Goal: Task Accomplishment & Management: Use online tool/utility

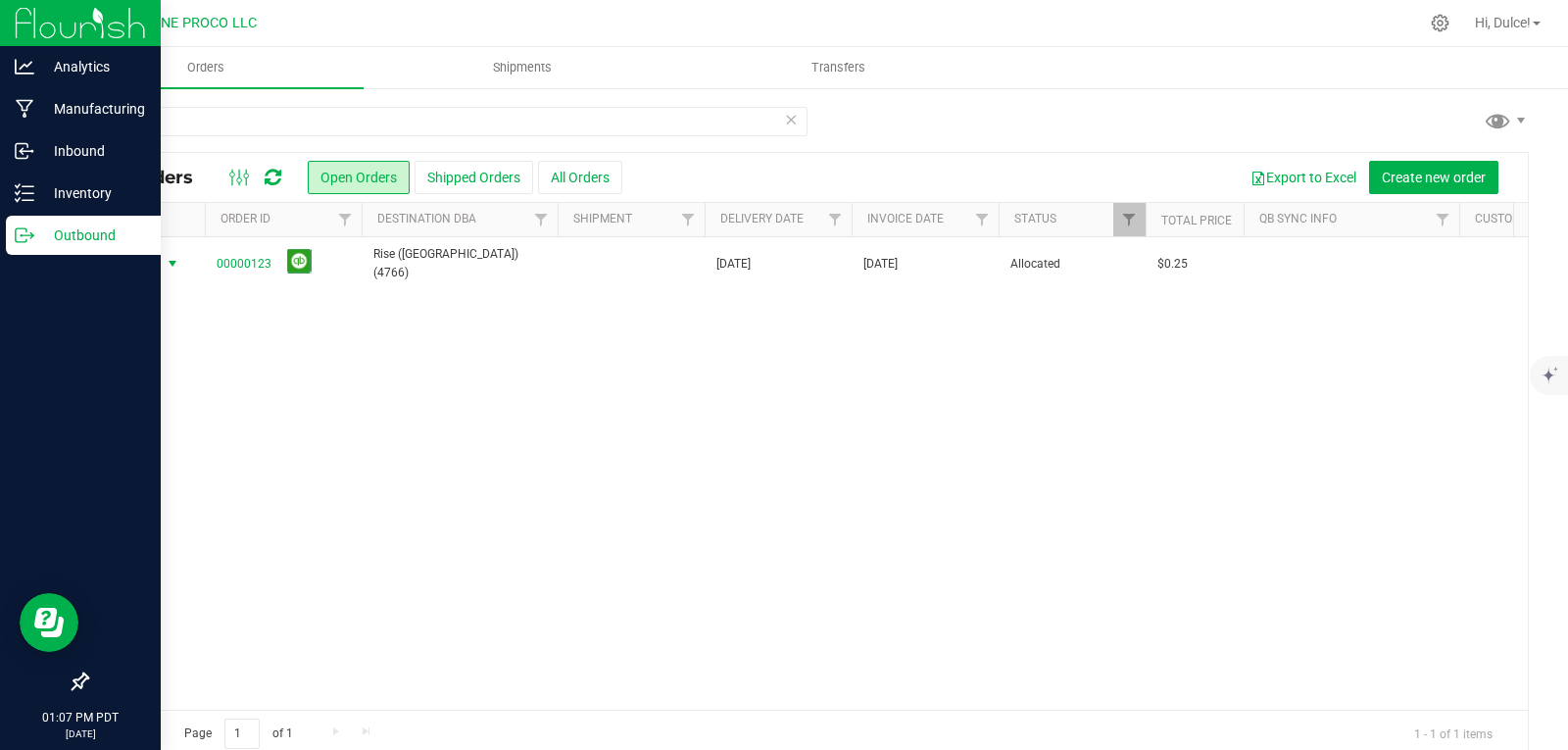
click at [60, 246] on p "Outbound" at bounding box center [93, 235] width 118 height 24
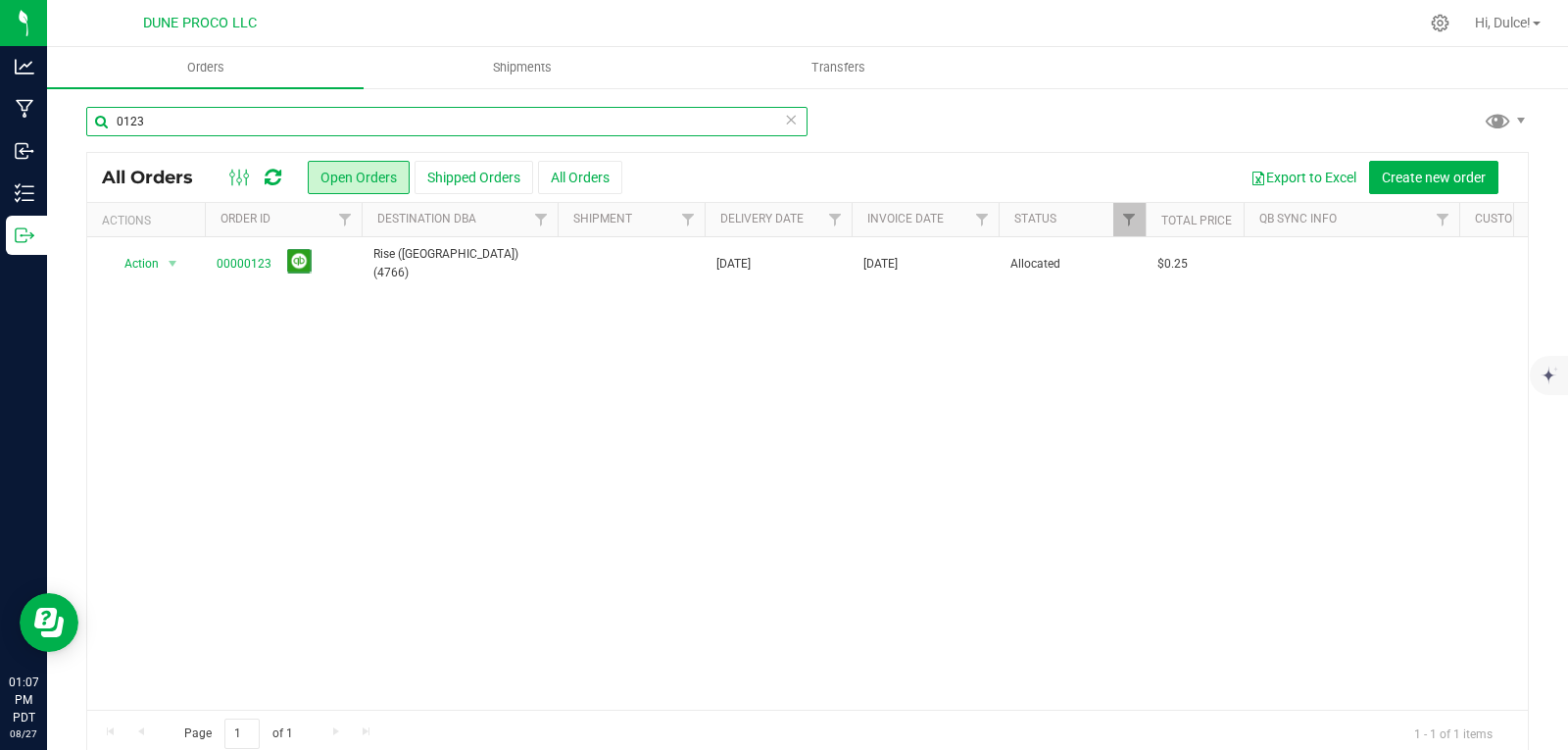
click at [211, 115] on input "0123" at bounding box center [447, 122] width 721 height 30
type input "0"
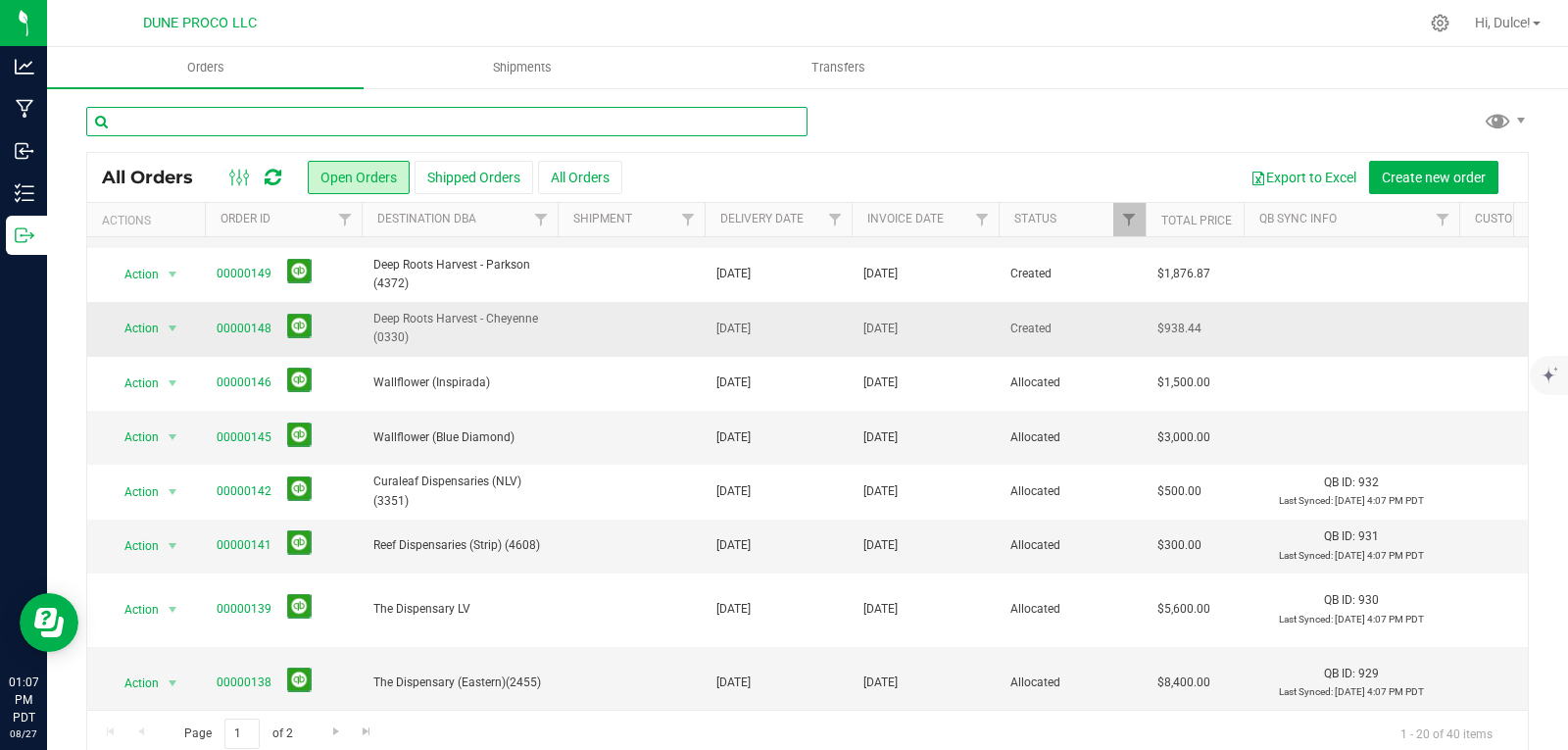
scroll to position [196, 0]
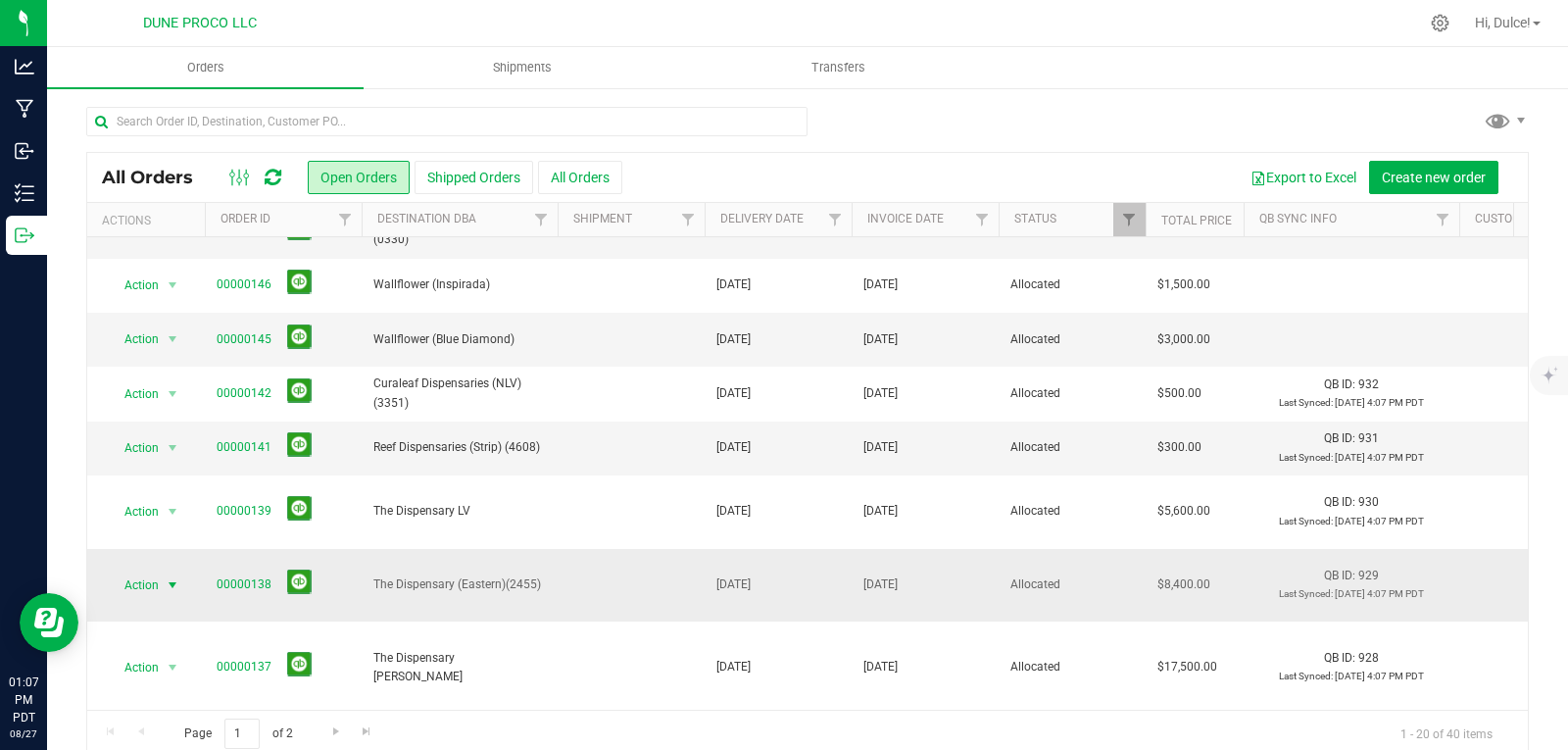
click at [170, 572] on span "select" at bounding box center [172, 586] width 25 height 28
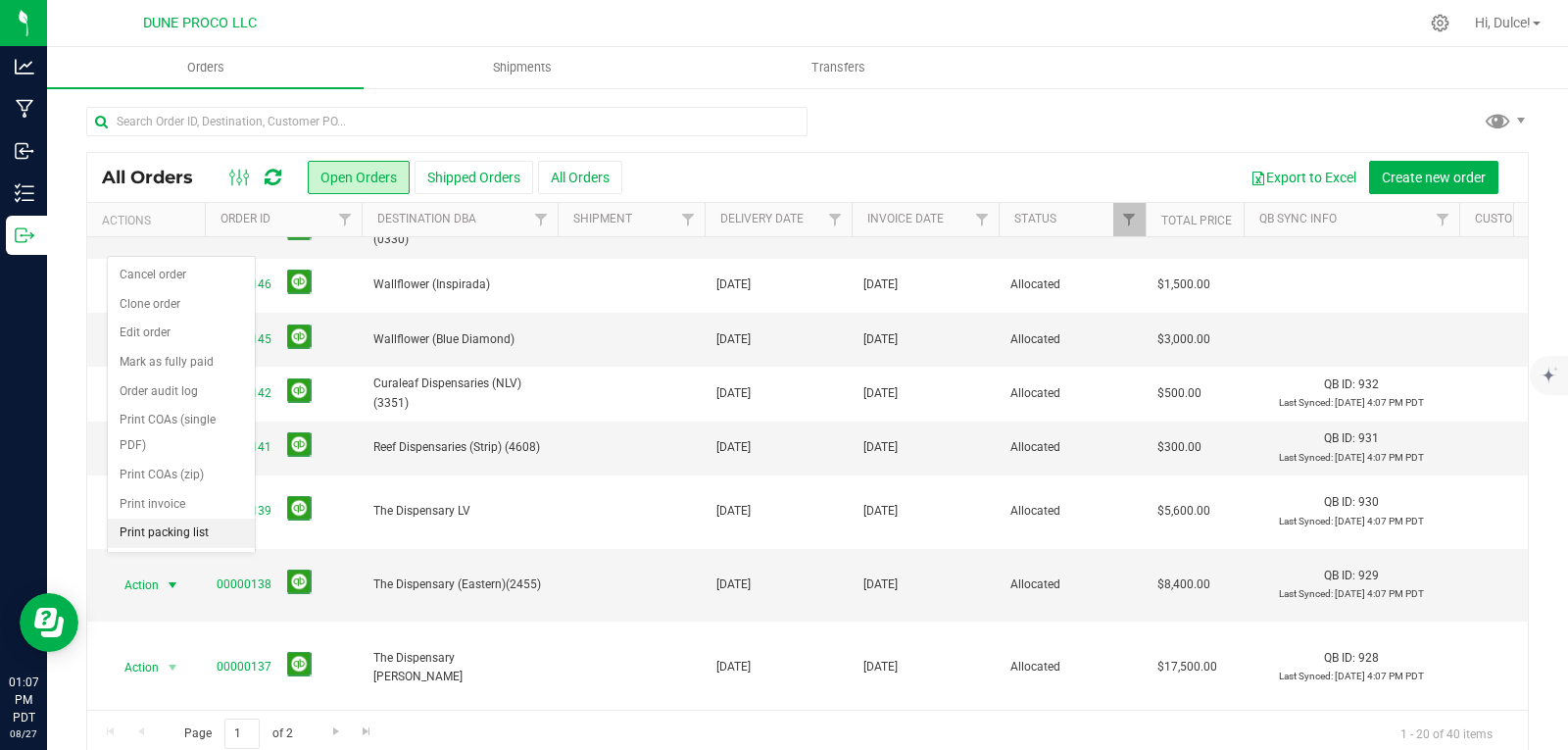
click at [183, 532] on li "Print packing list" at bounding box center [181, 533] width 147 height 30
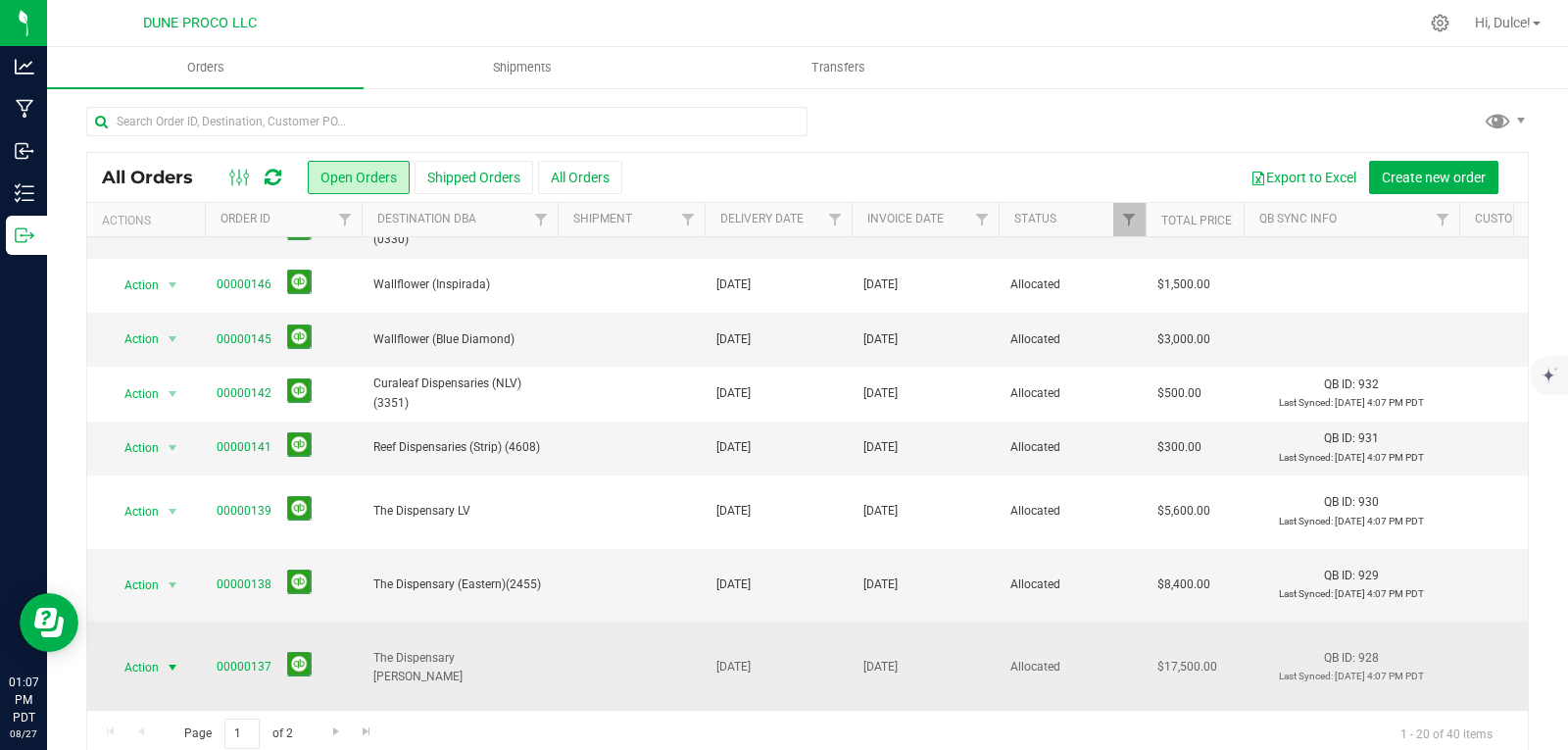
click at [170, 659] on span "select" at bounding box center [172, 667] width 16 height 16
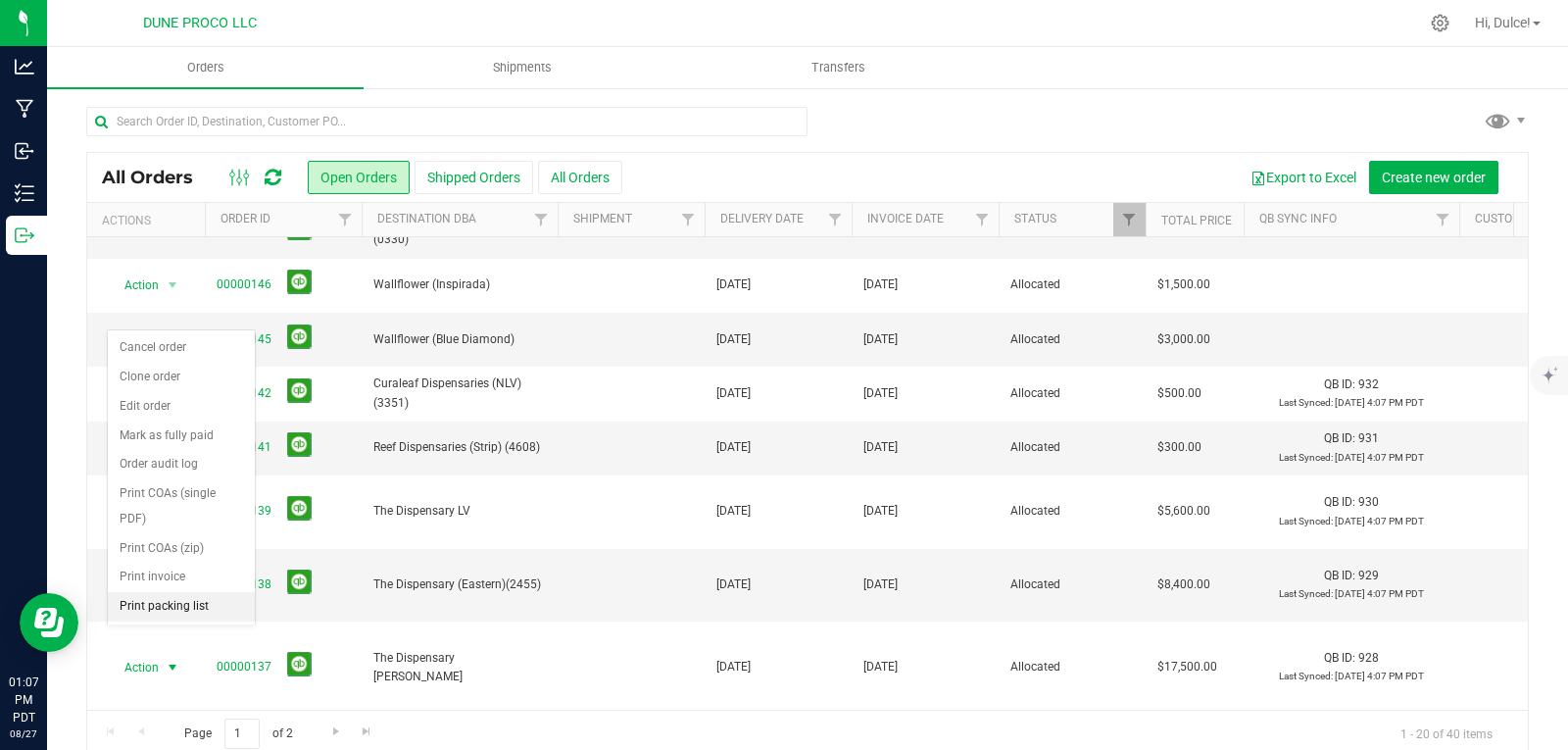
click at [170, 610] on li "Print packing list" at bounding box center [181, 607] width 147 height 30
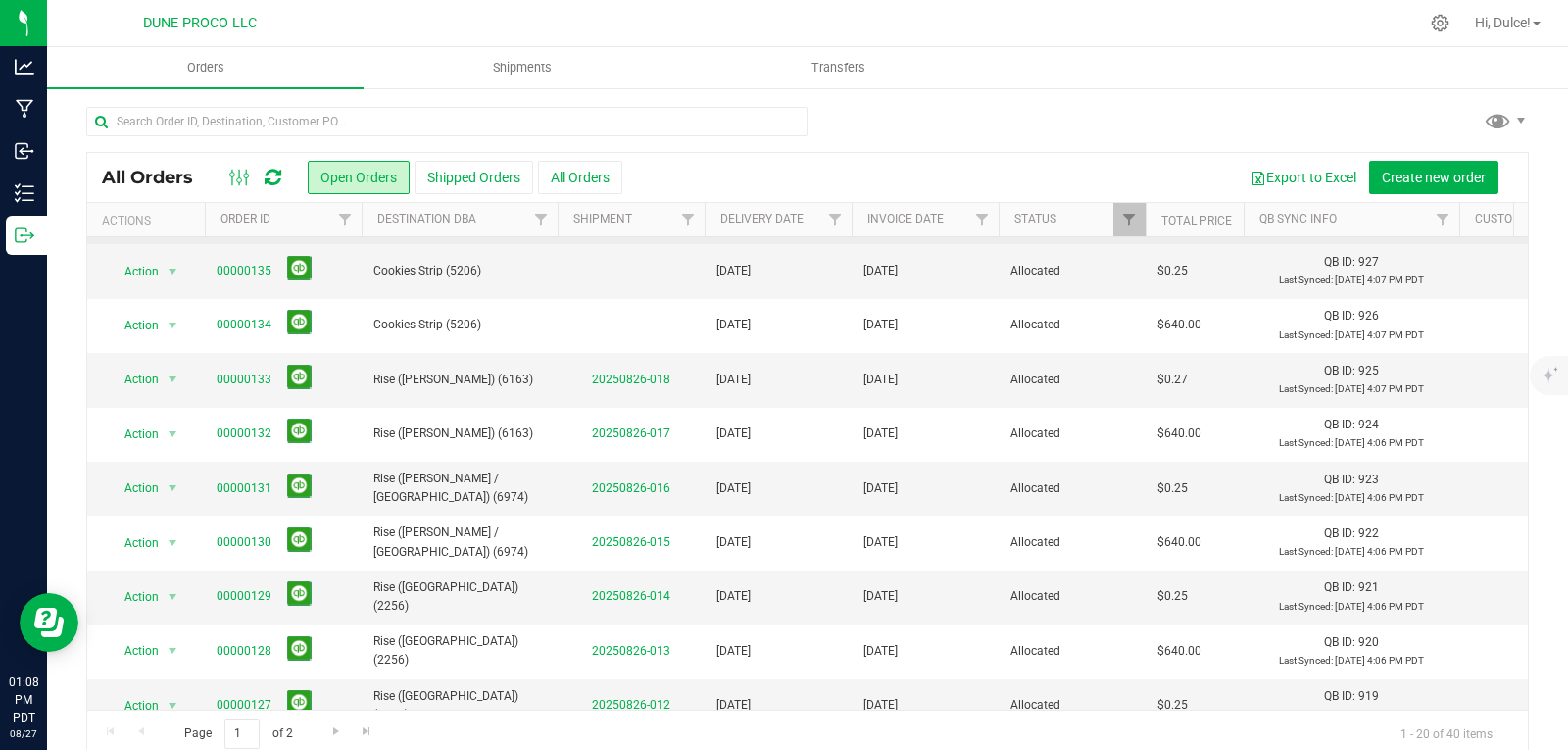
scroll to position [28, 0]
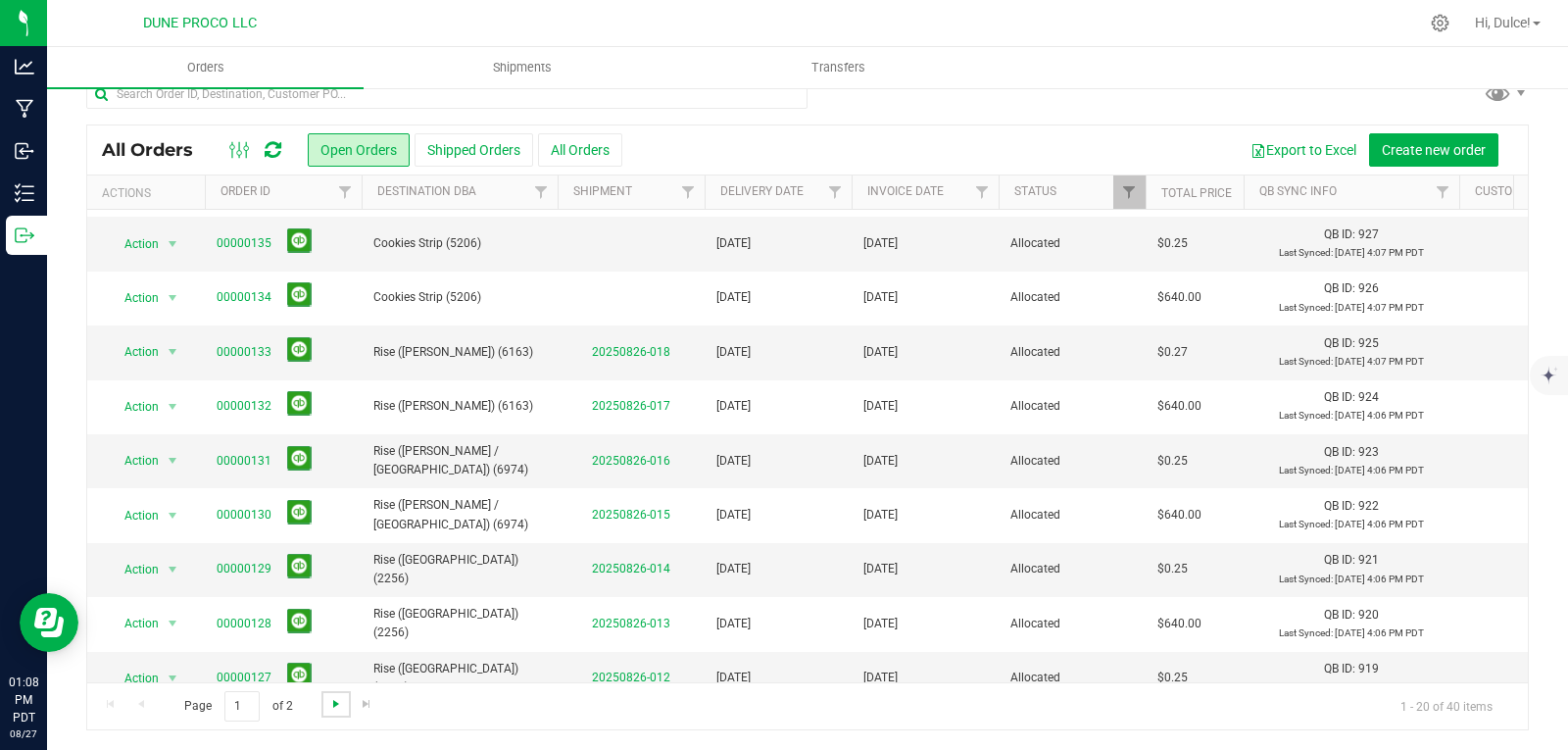
click at [330, 705] on span "Go to the next page" at bounding box center [336, 704] width 16 height 16
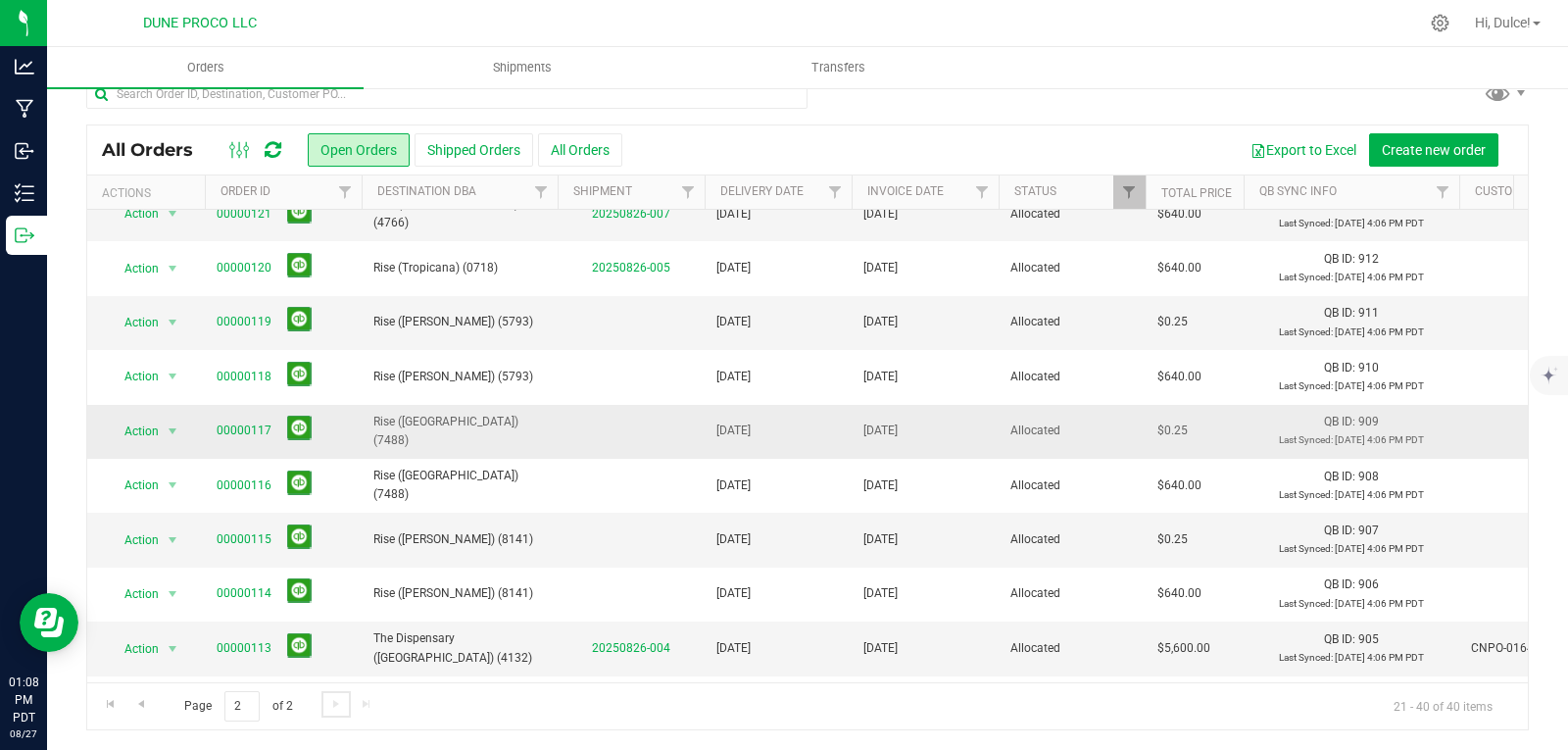
scroll to position [647, 0]
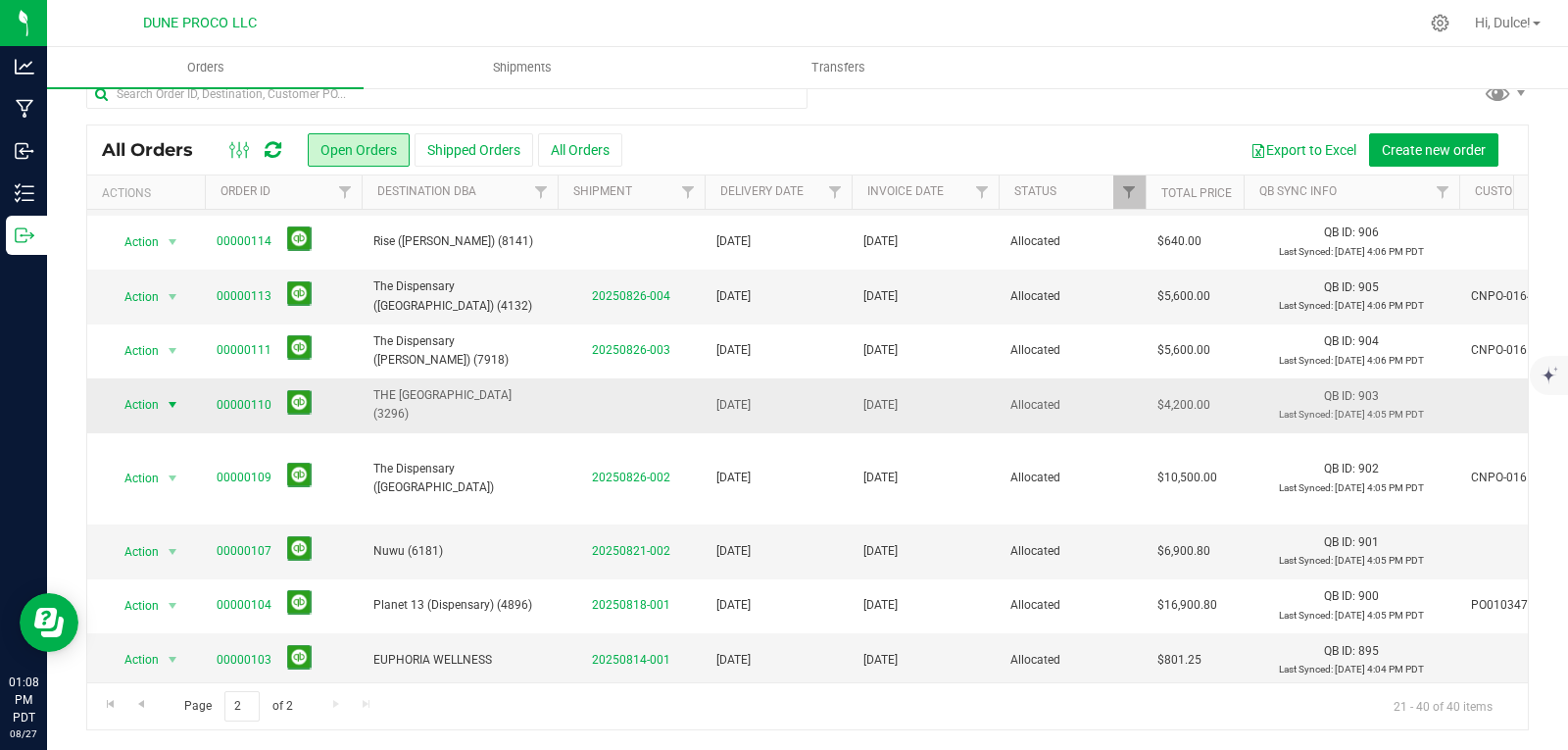
click at [158, 406] on span "Action" at bounding box center [134, 405] width 53 height 28
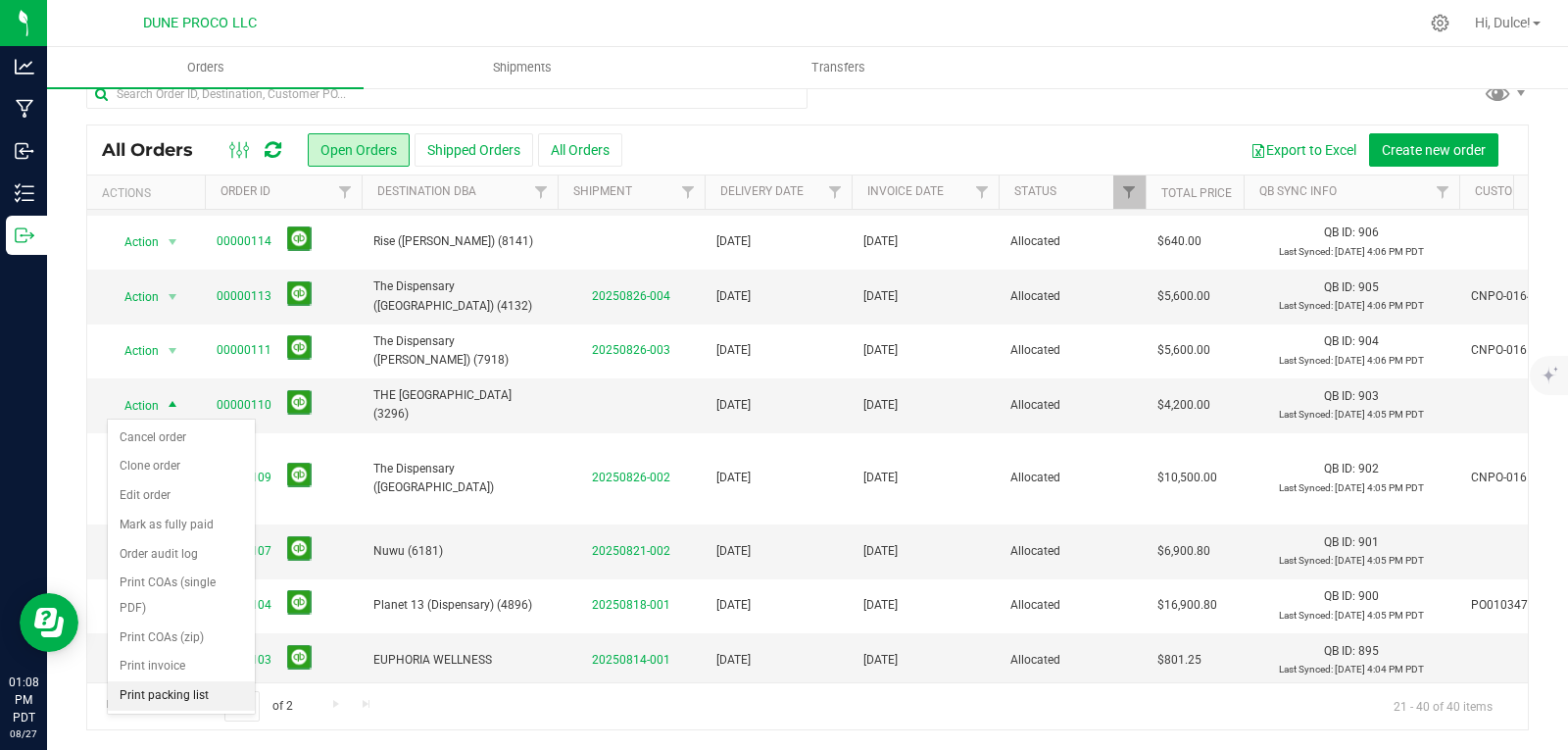
click at [202, 692] on li "Print packing list" at bounding box center [181, 696] width 147 height 30
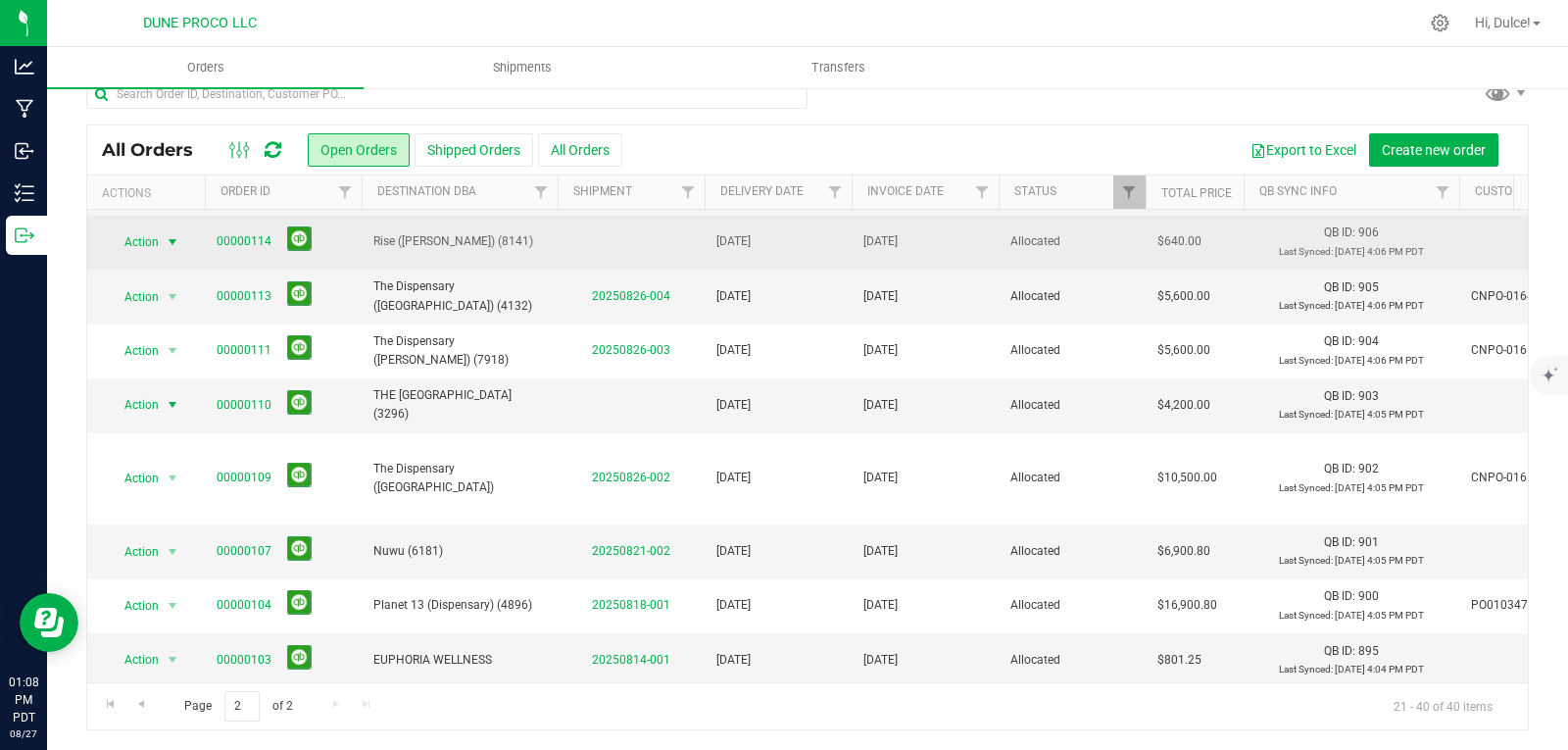
click at [166, 246] on span "select" at bounding box center [172, 242] width 16 height 16
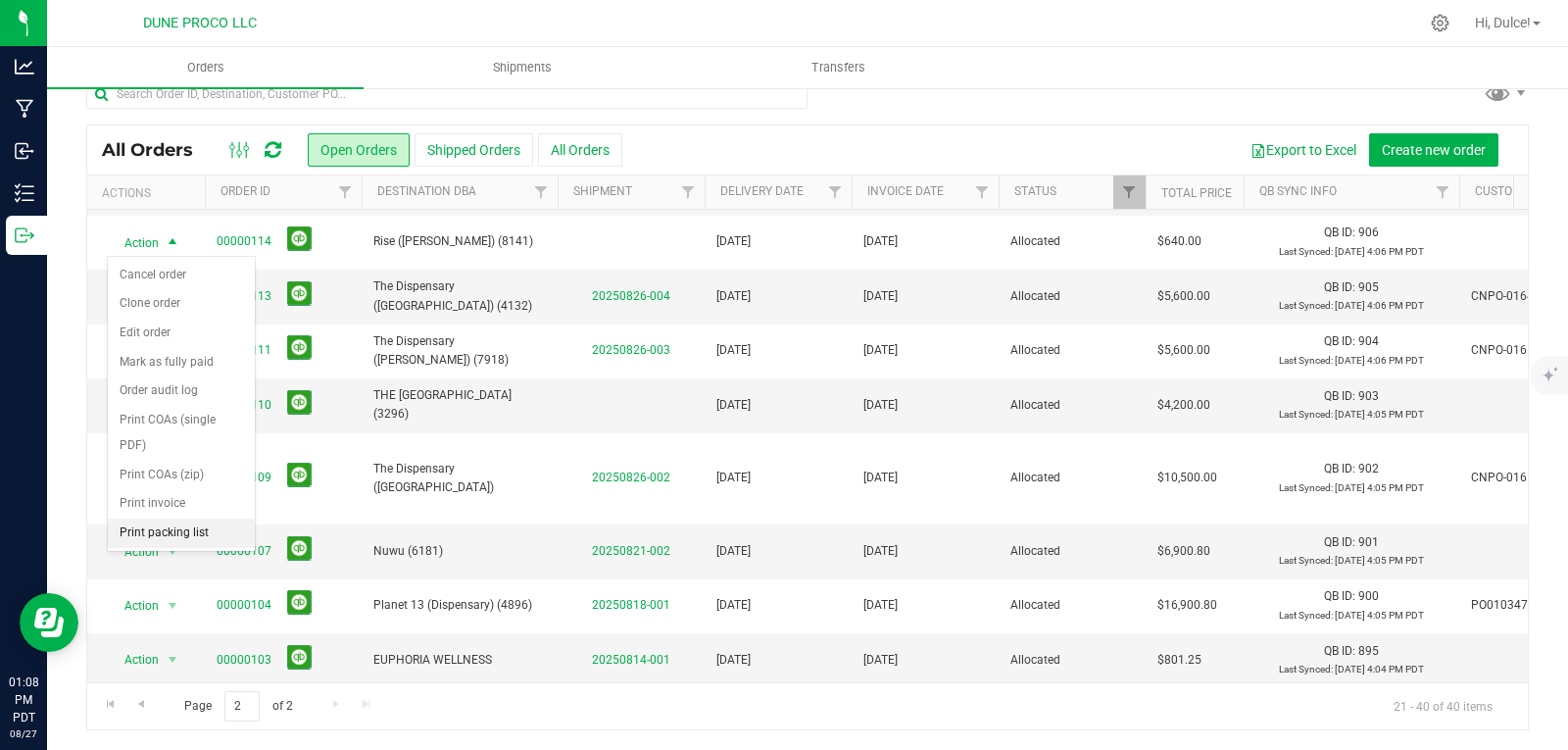
click at [200, 533] on li "Print packing list" at bounding box center [181, 533] width 147 height 30
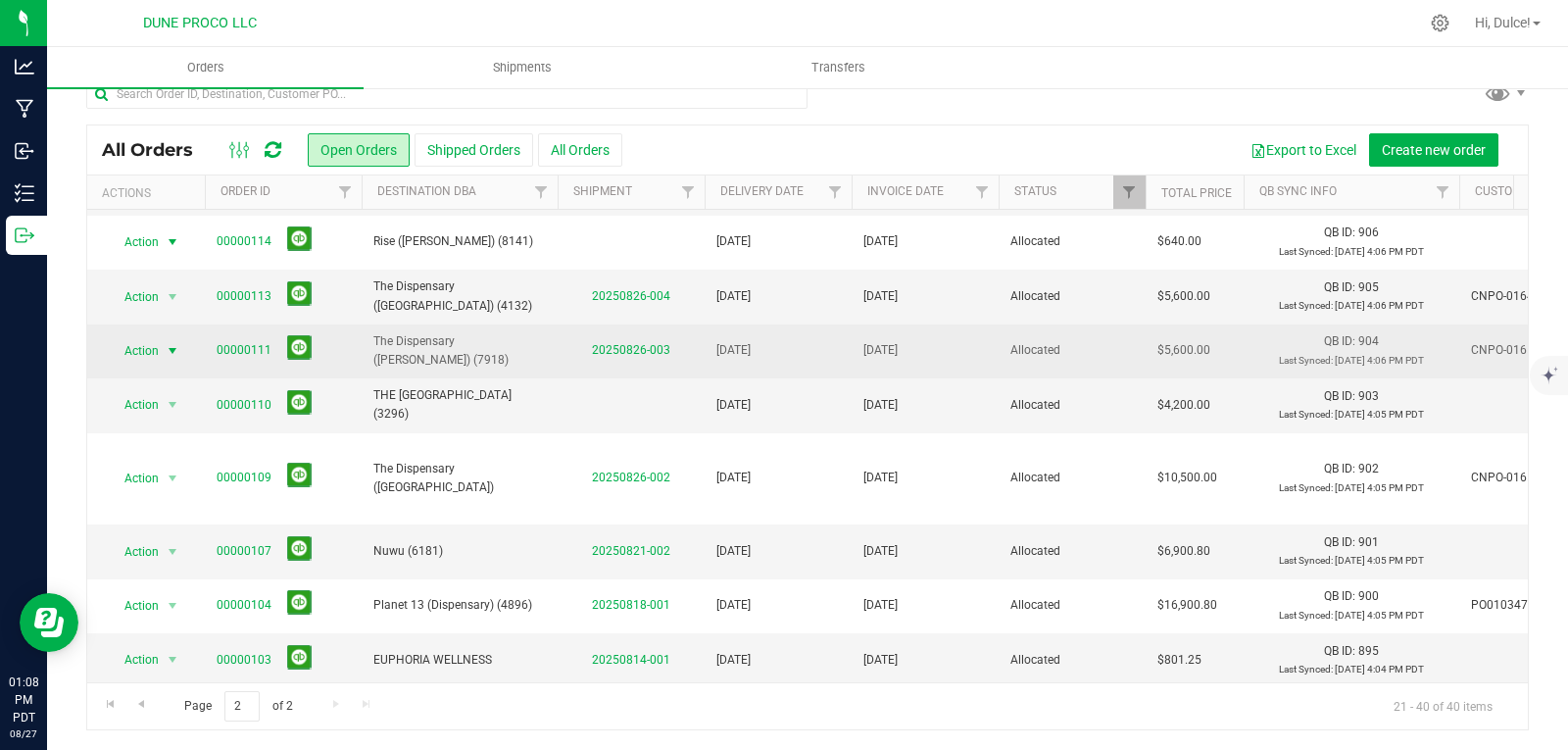
scroll to position [548, 0]
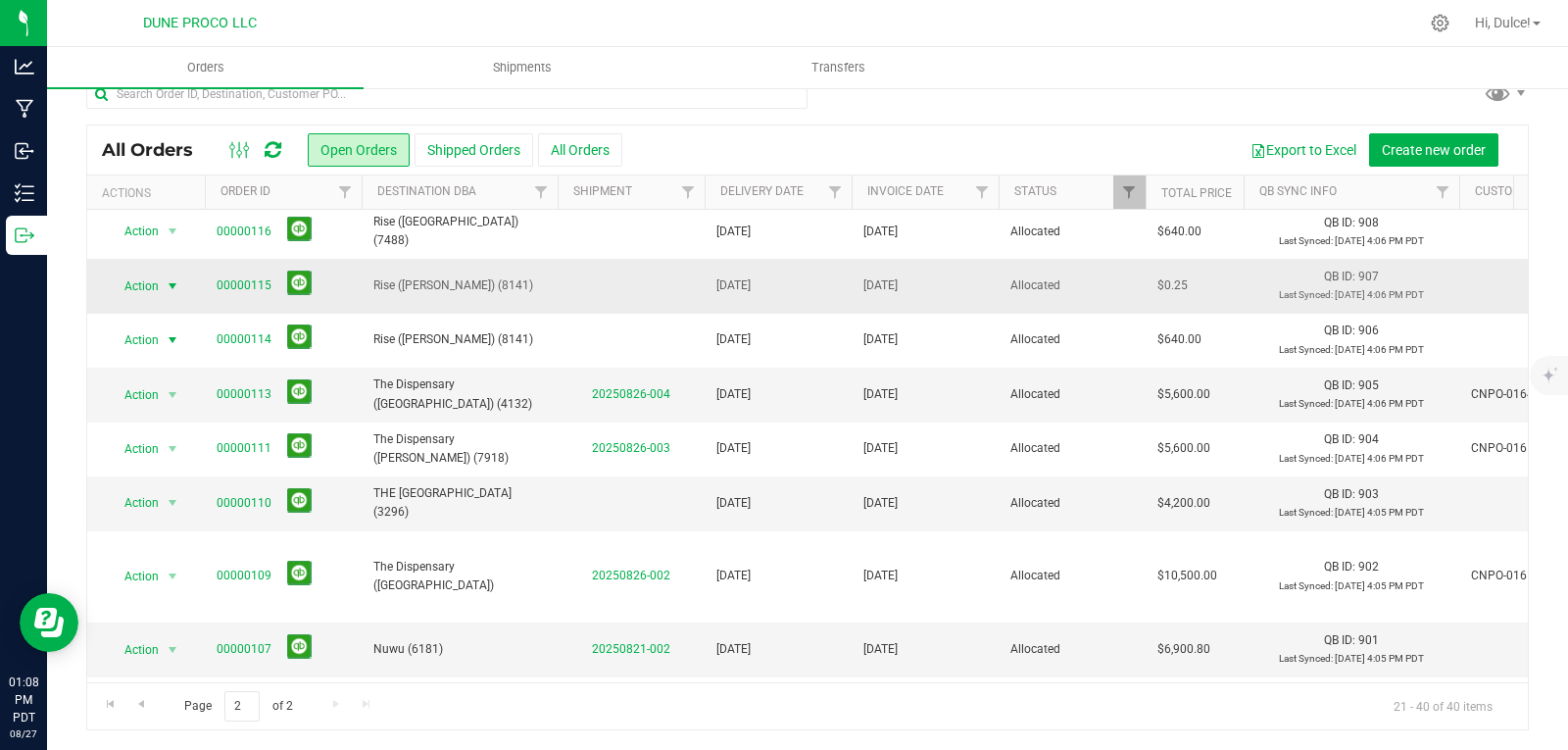
click at [156, 285] on span "Action" at bounding box center [134, 286] width 53 height 28
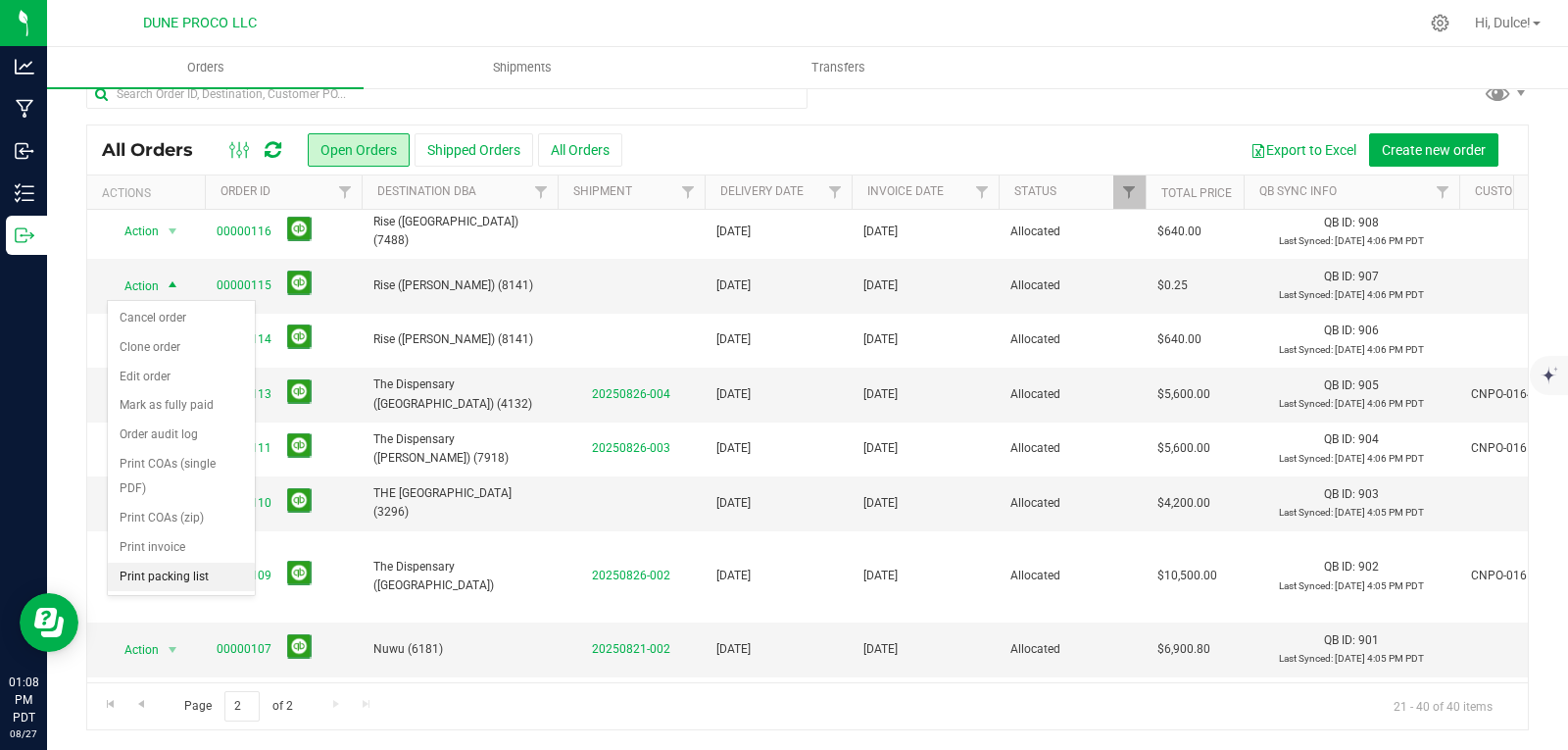
click at [183, 579] on li "Print packing list" at bounding box center [181, 578] width 147 height 30
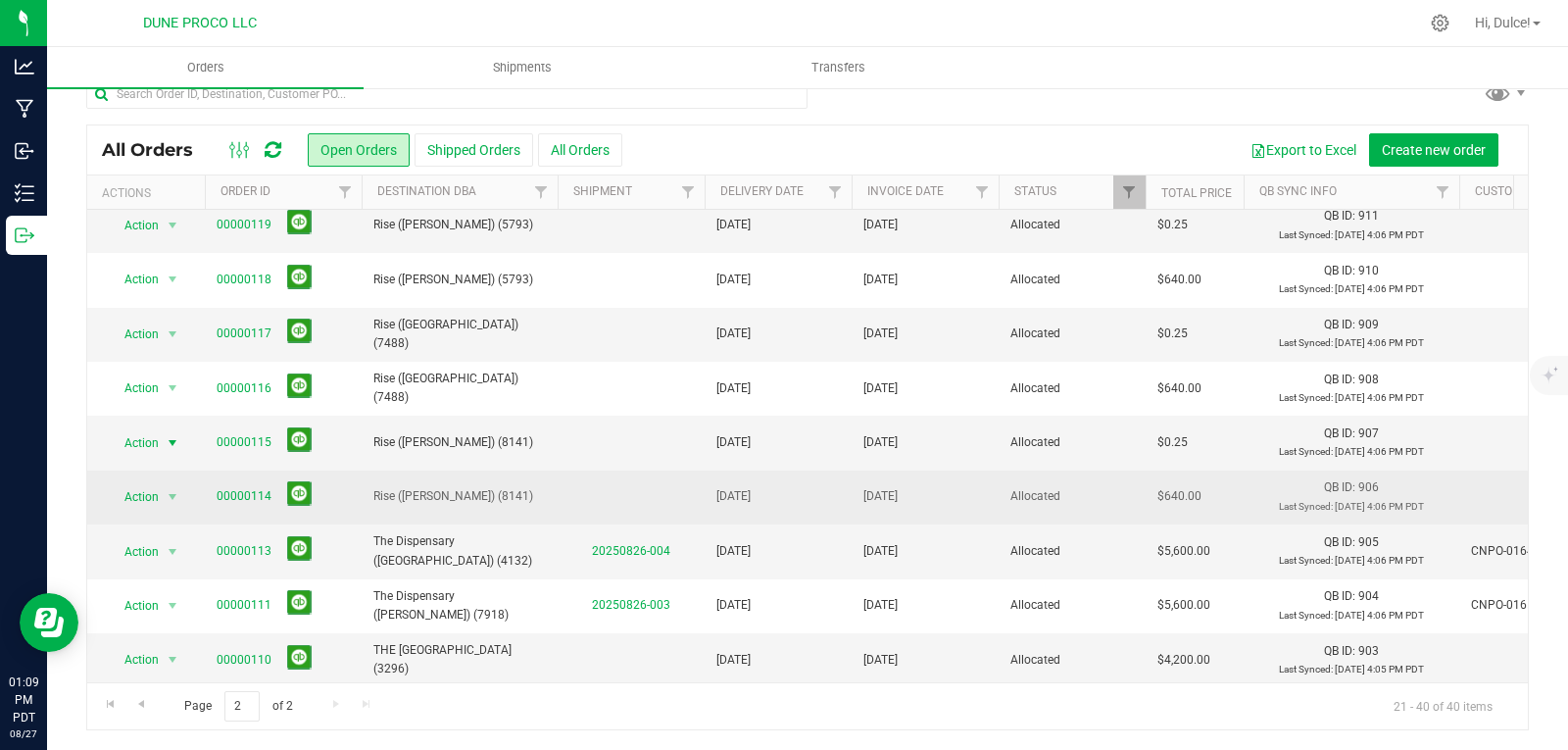
scroll to position [254, 0]
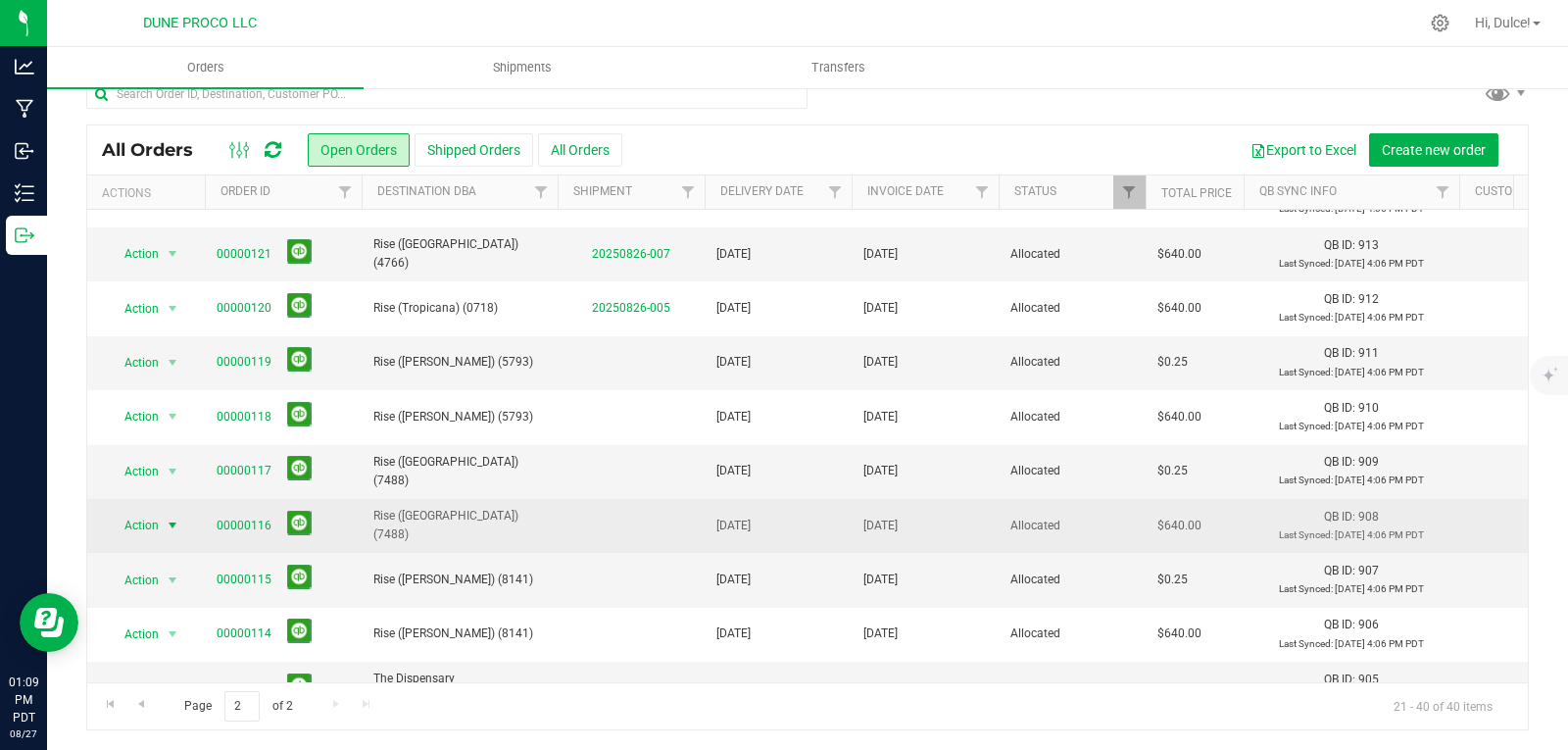
click at [155, 522] on span "Action" at bounding box center [134, 526] width 53 height 28
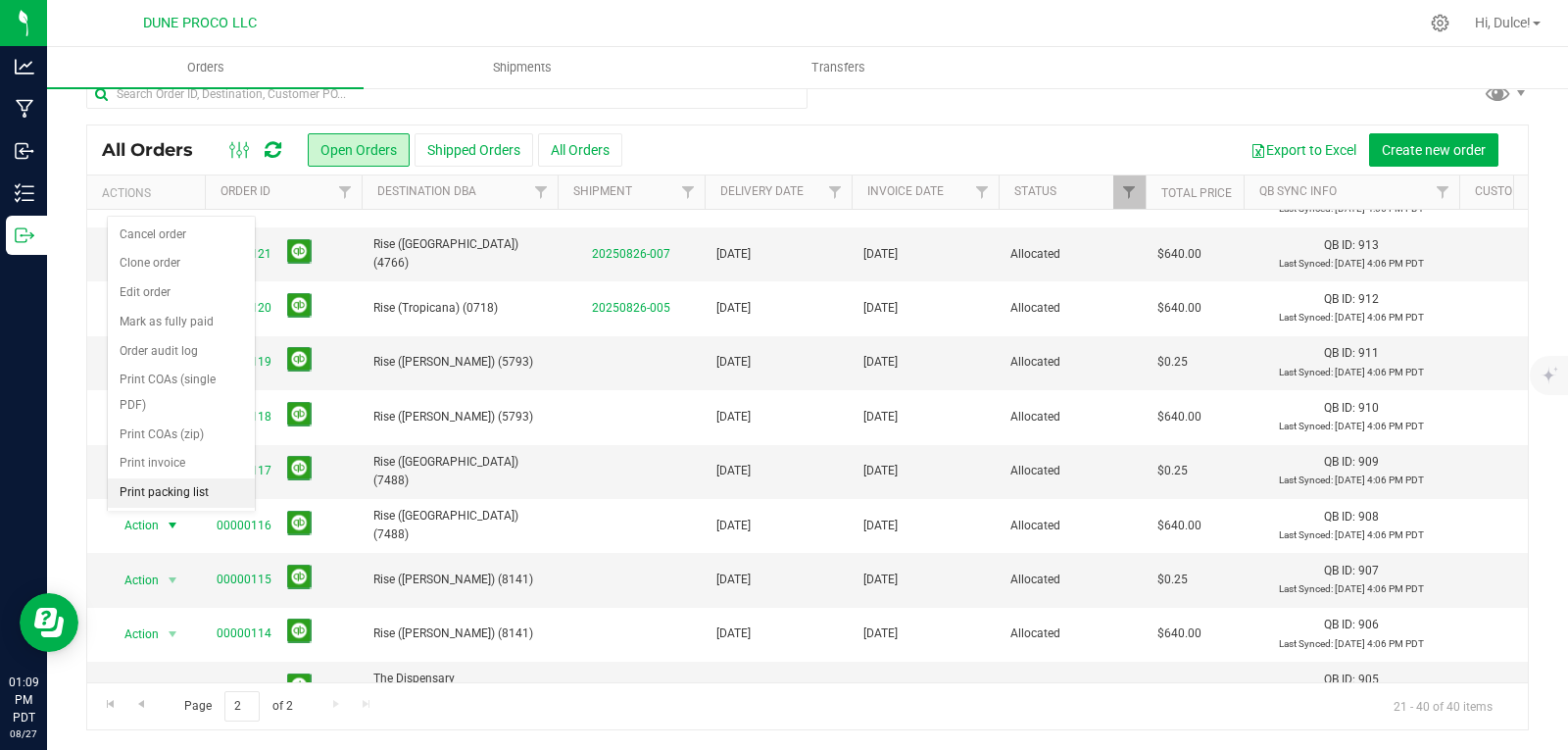
click at [174, 482] on li "Print packing list" at bounding box center [181, 493] width 147 height 30
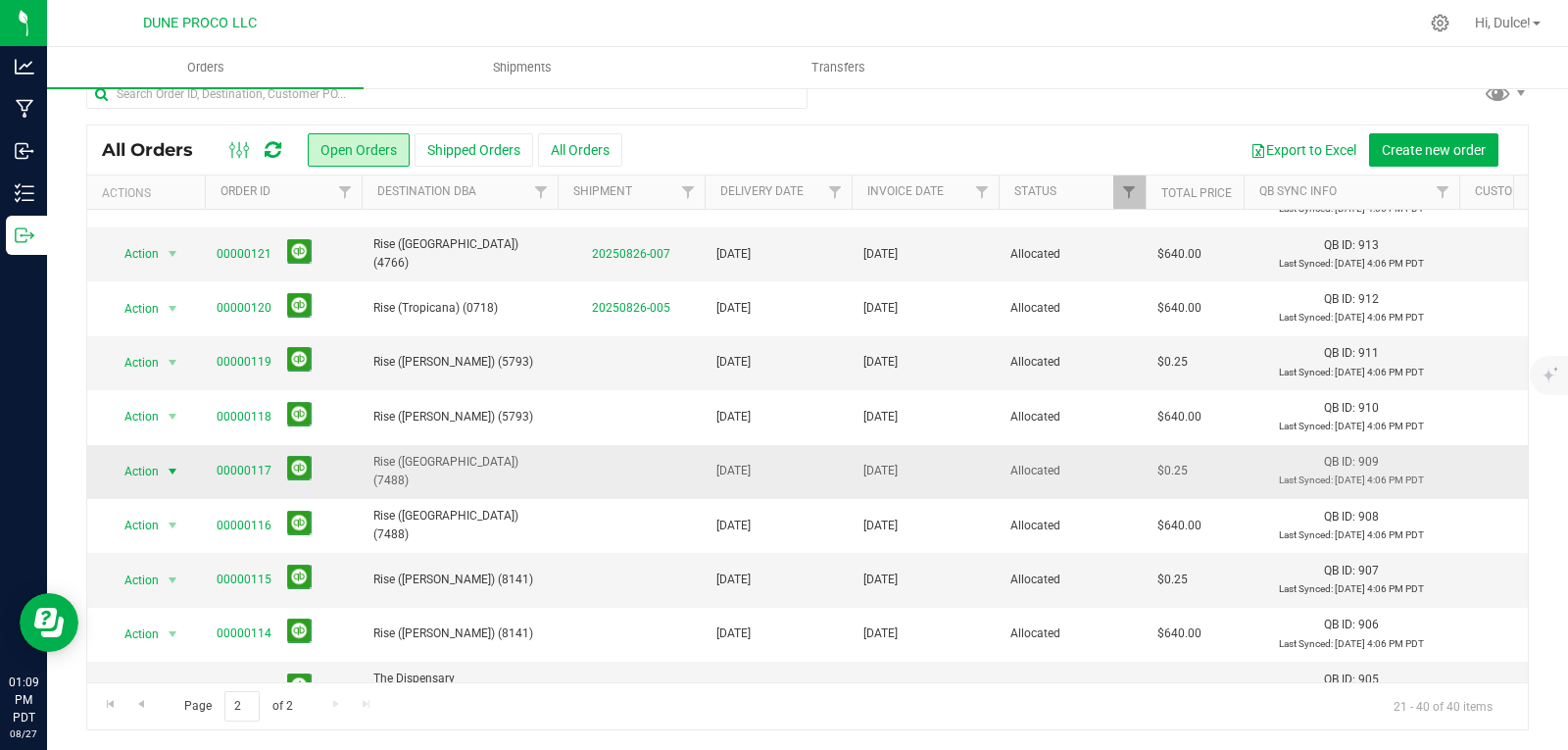
click at [142, 462] on span "Action" at bounding box center [134, 471] width 53 height 28
click at [157, 444] on li "Print packing list" at bounding box center [181, 439] width 147 height 30
click at [157, 445] on td "Action Action Cancel order Clone order Edit order Mark as fully paid Order audi…" at bounding box center [147, 471] width 118 height 54
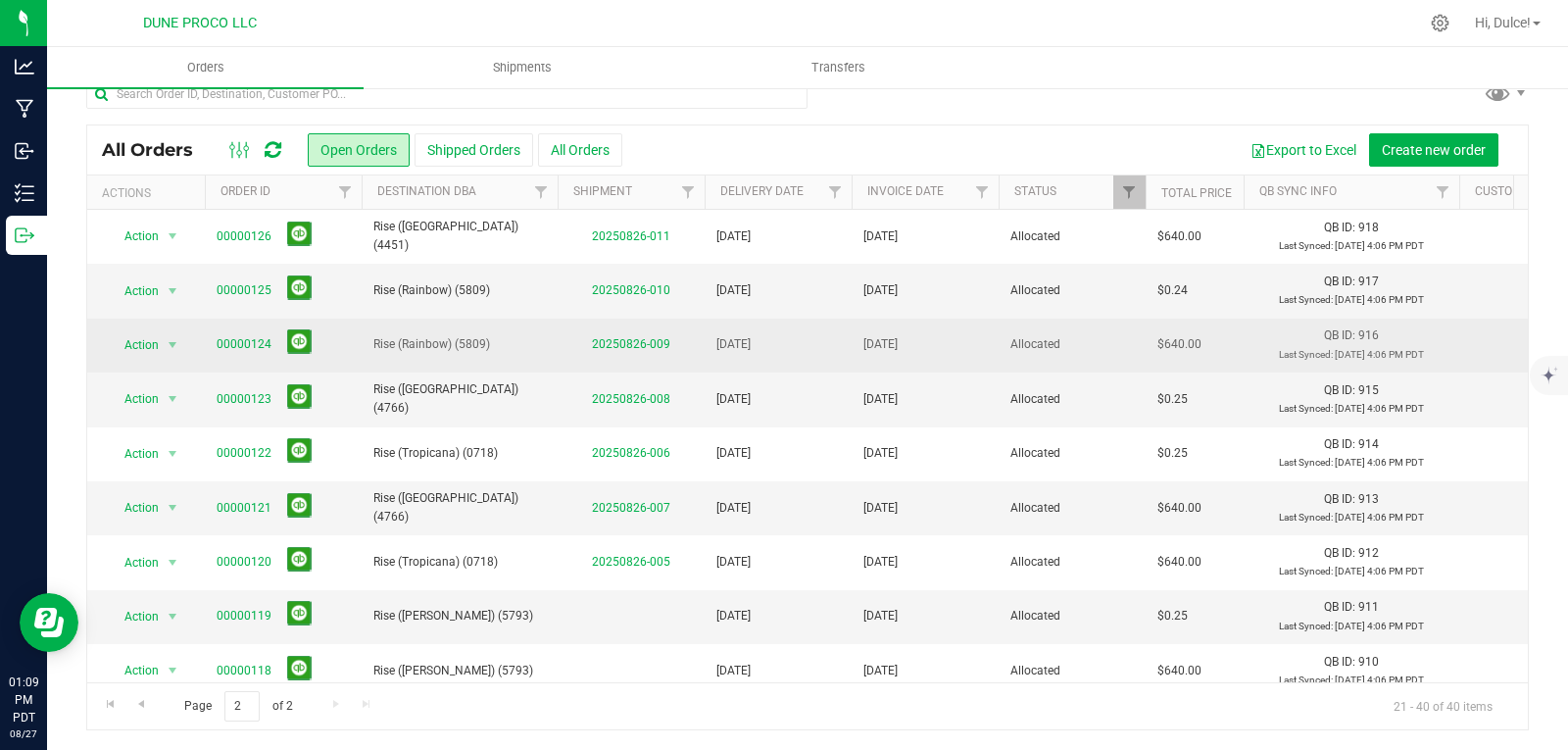
scroll to position [0, 0]
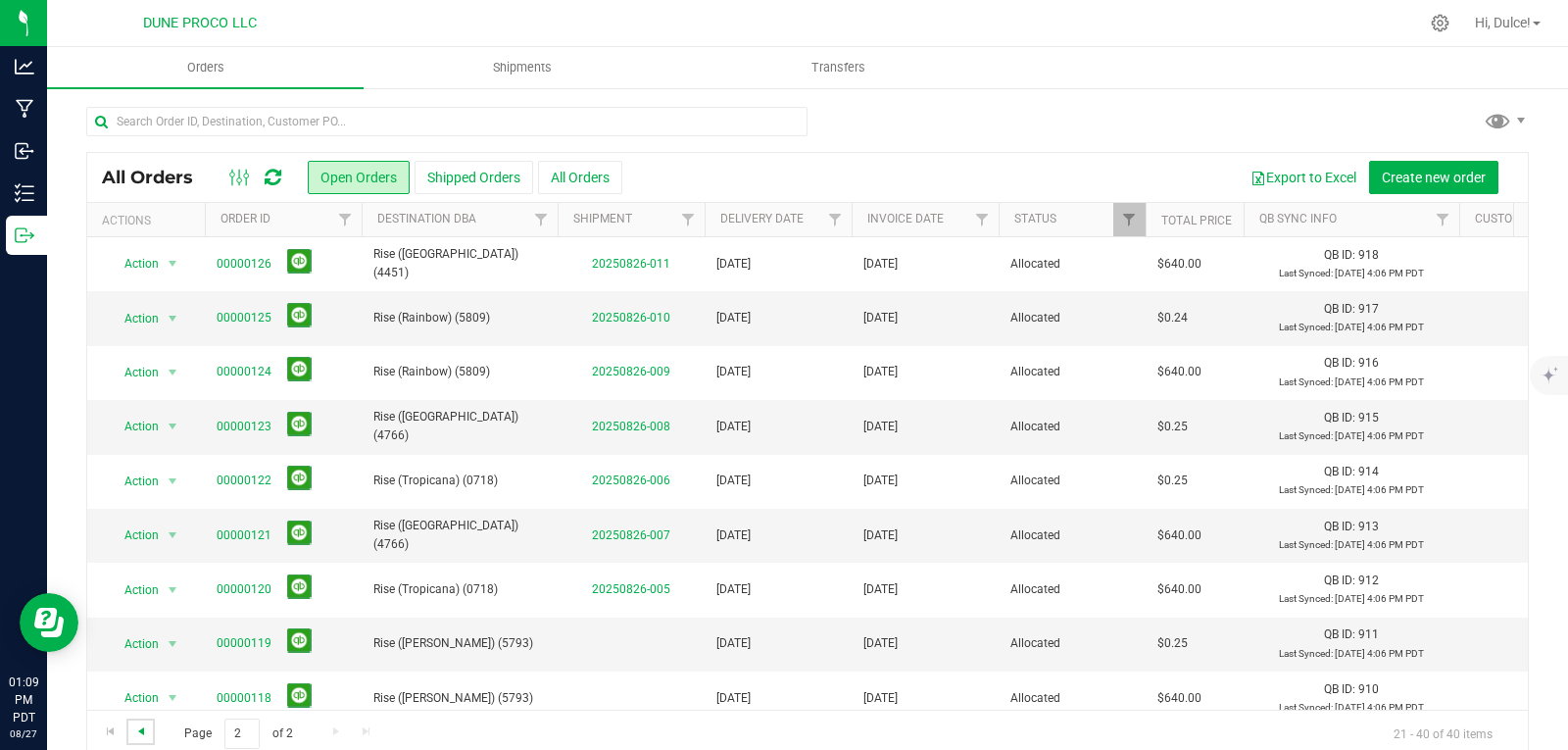
click at [146, 734] on span "Go to the previous page" at bounding box center [141, 731] width 16 height 16
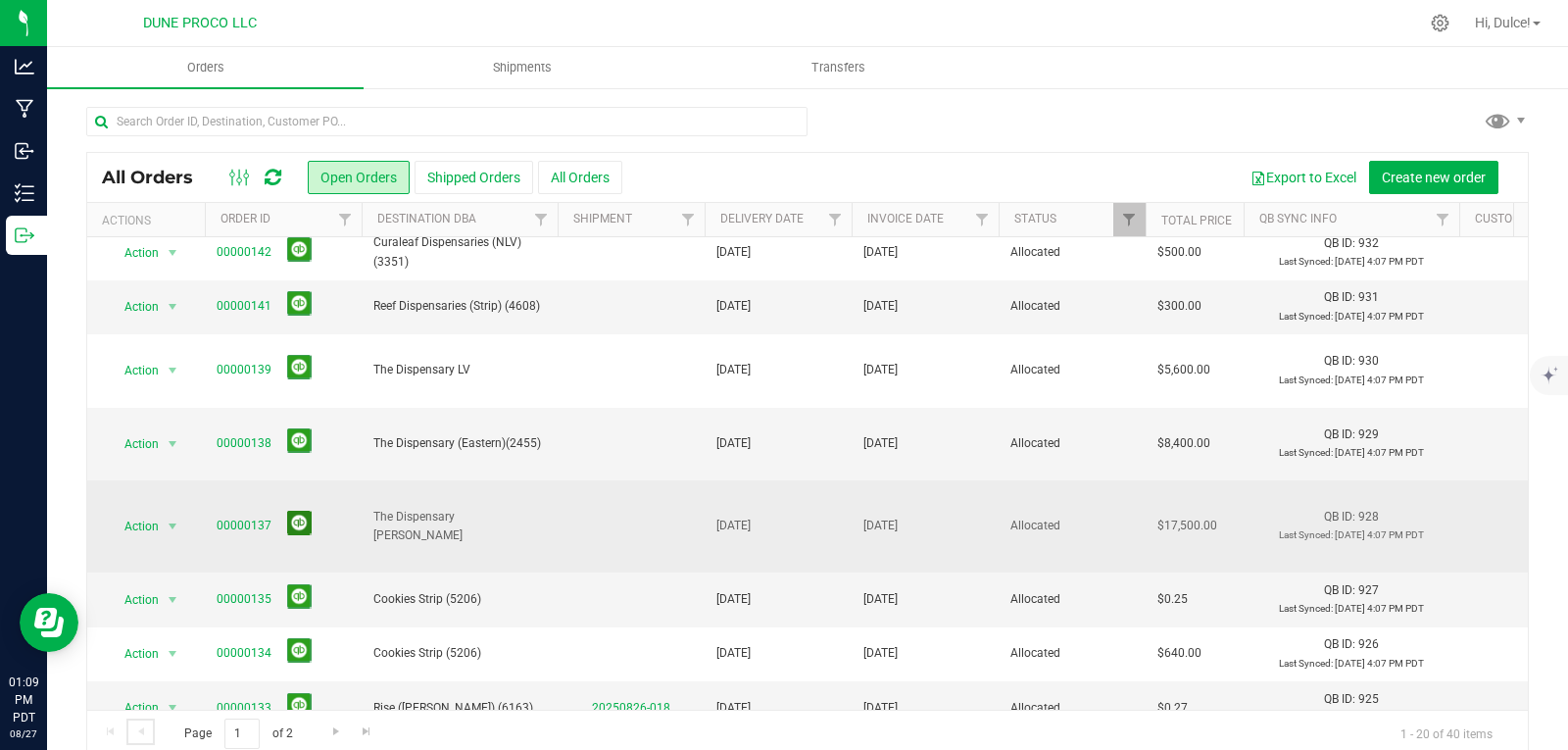
scroll to position [392, 0]
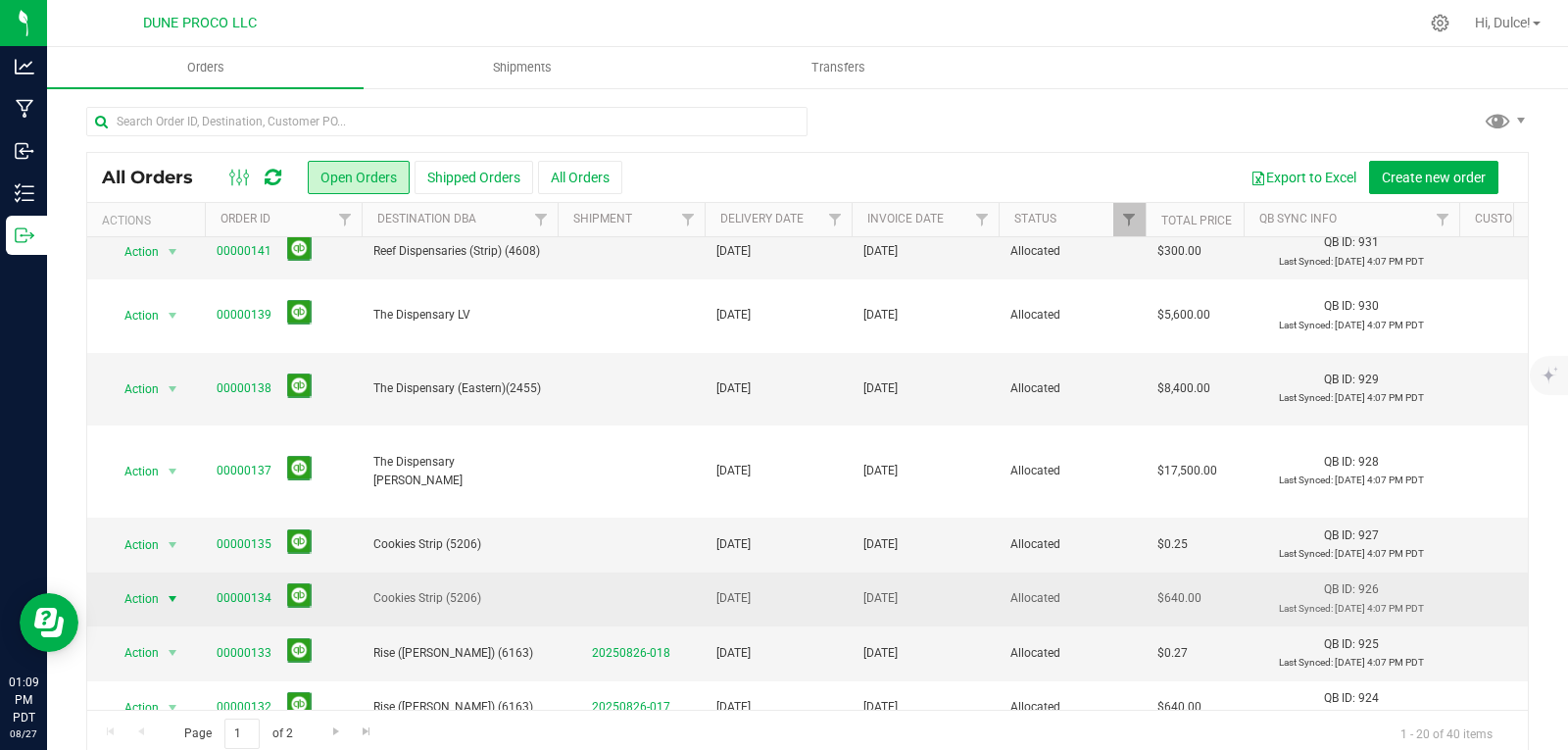
click at [171, 592] on span "select" at bounding box center [172, 599] width 16 height 16
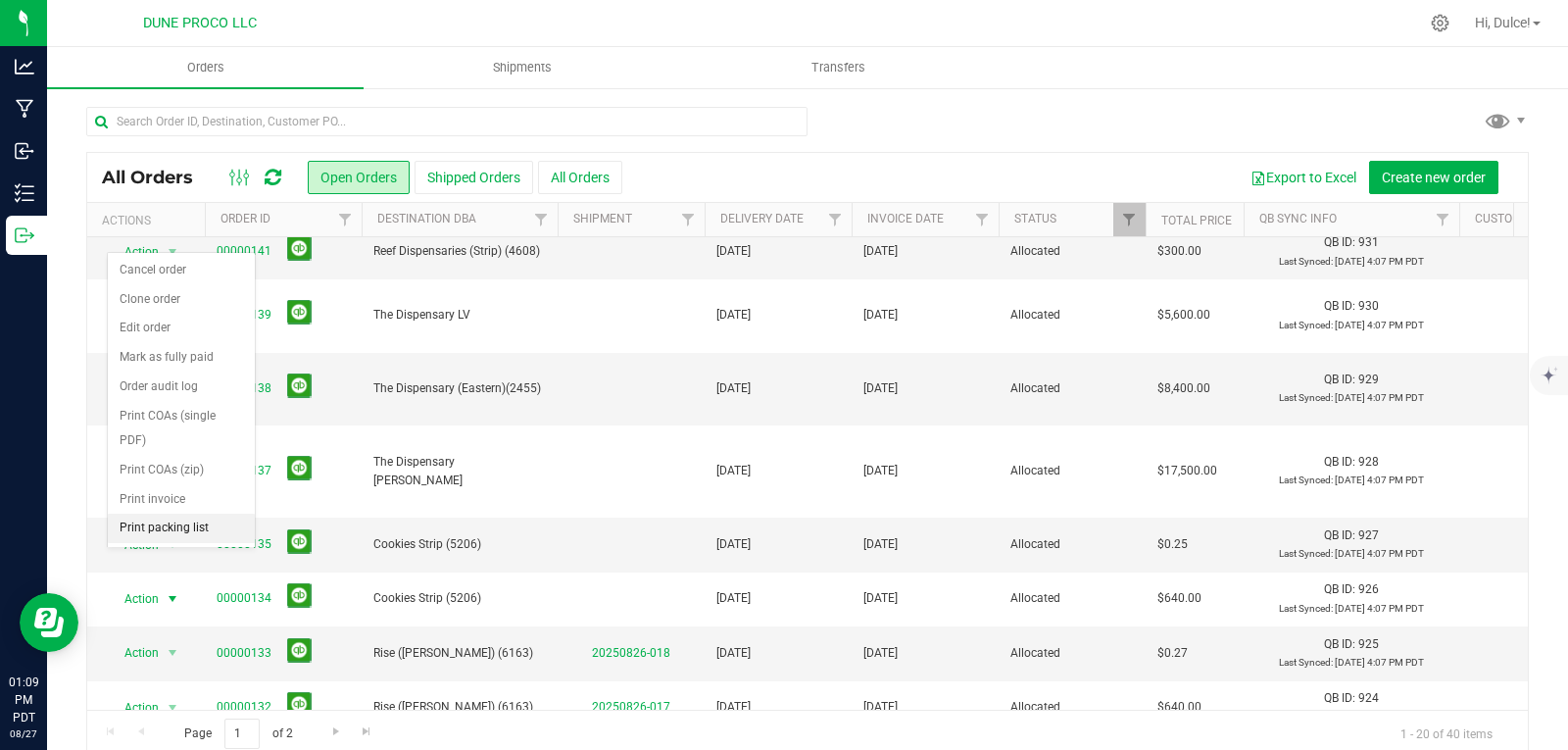
click at [189, 530] on li "Print packing list" at bounding box center [181, 529] width 147 height 30
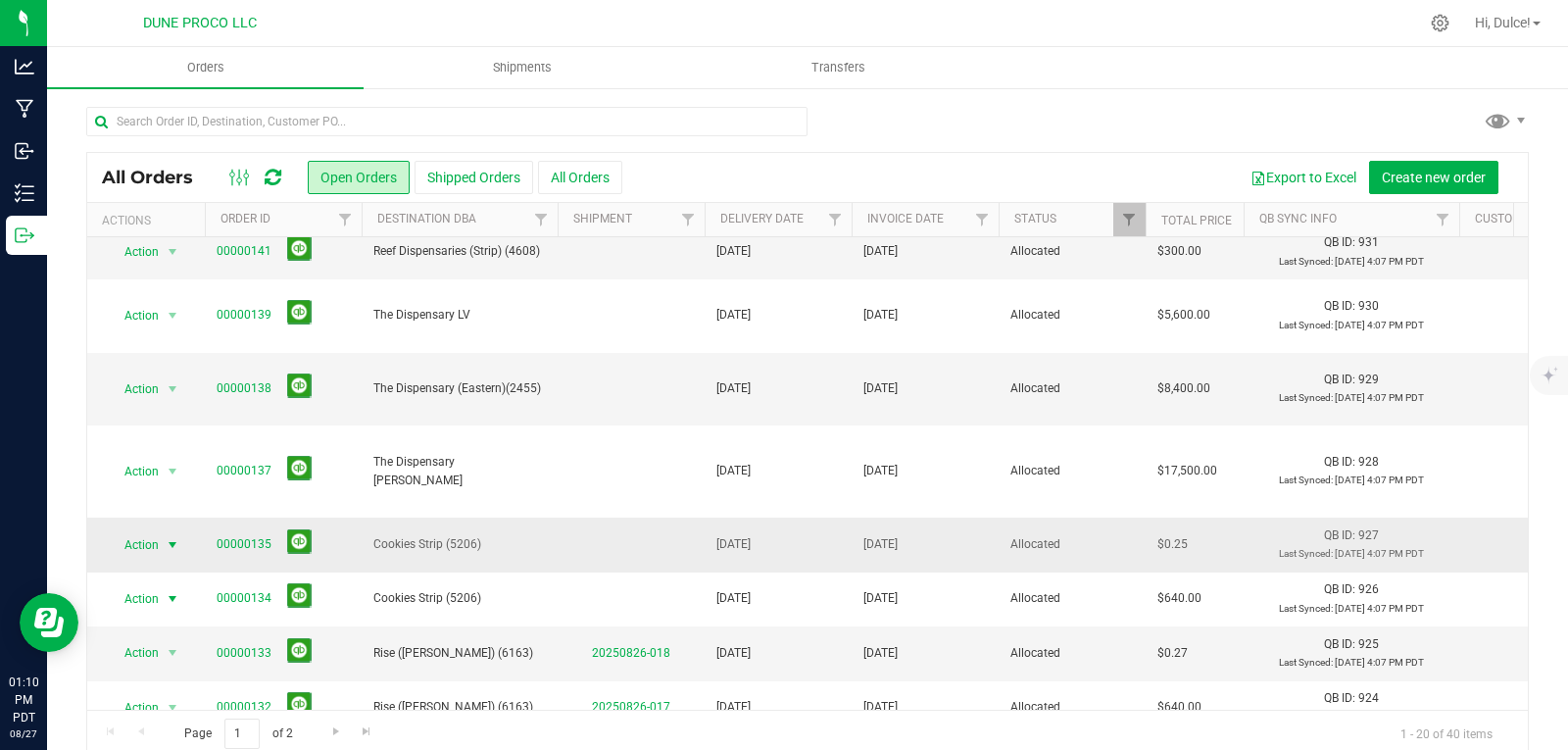
click at [175, 537] on span "select" at bounding box center [172, 545] width 16 height 16
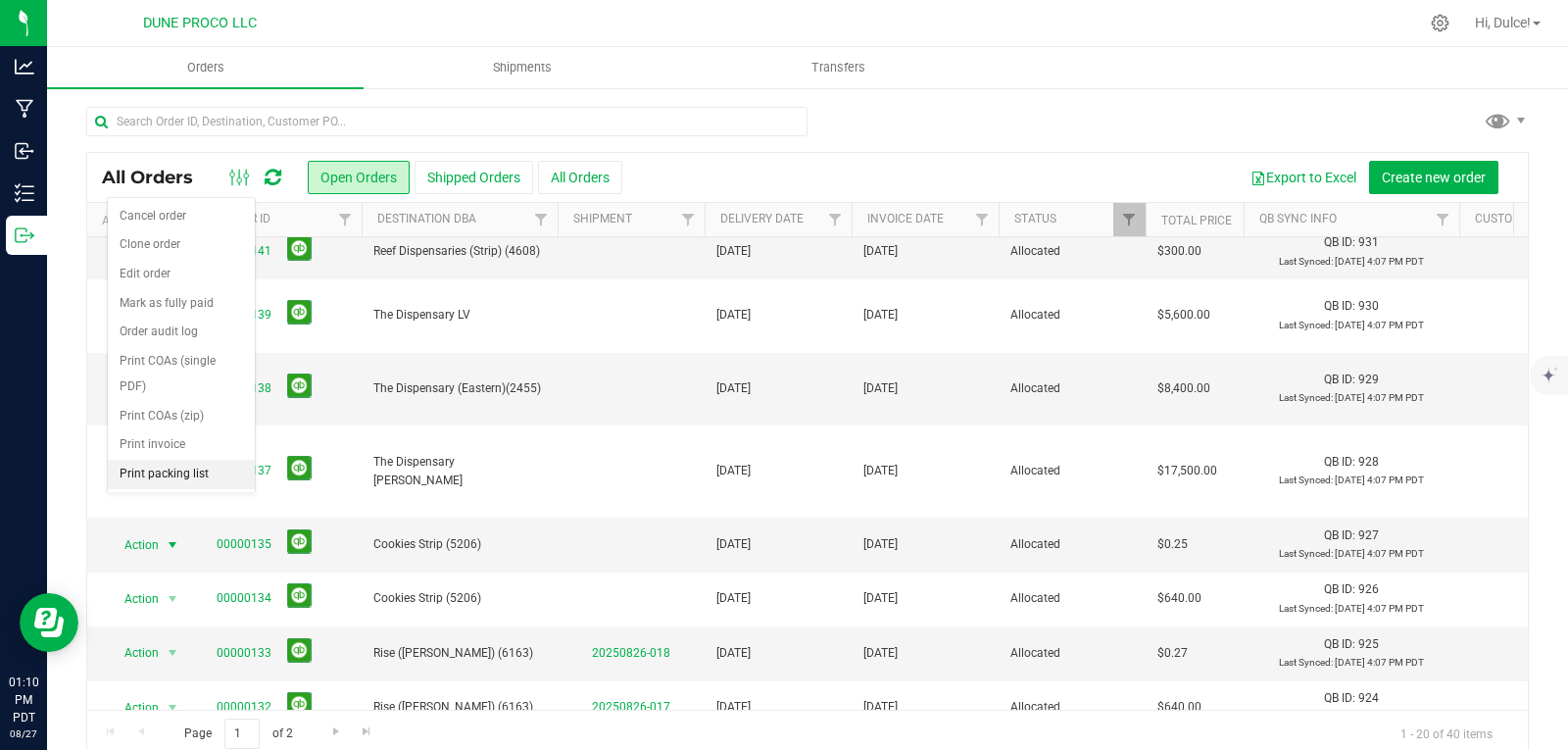
click at [200, 471] on li "Print packing list" at bounding box center [181, 474] width 147 height 30
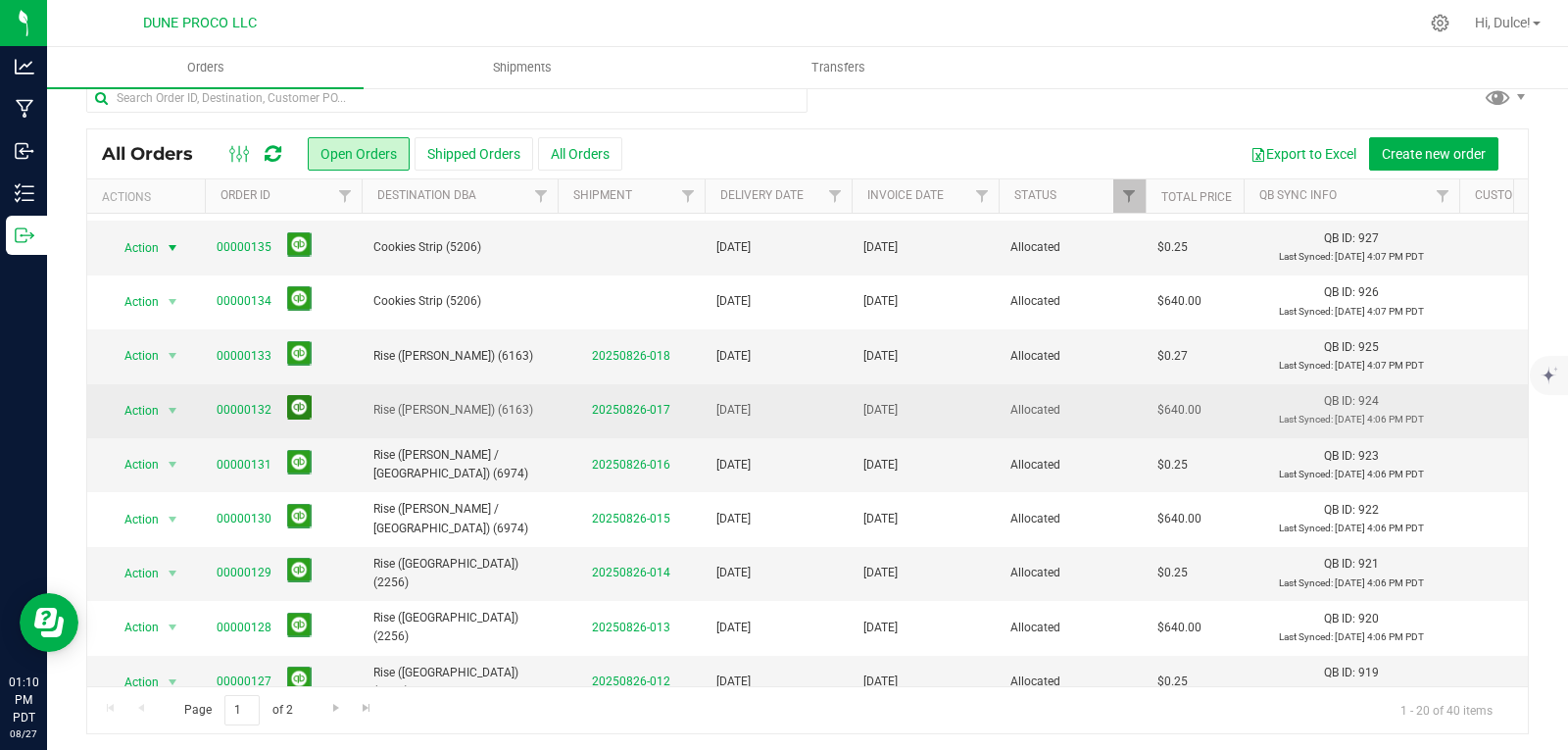
scroll to position [28, 0]
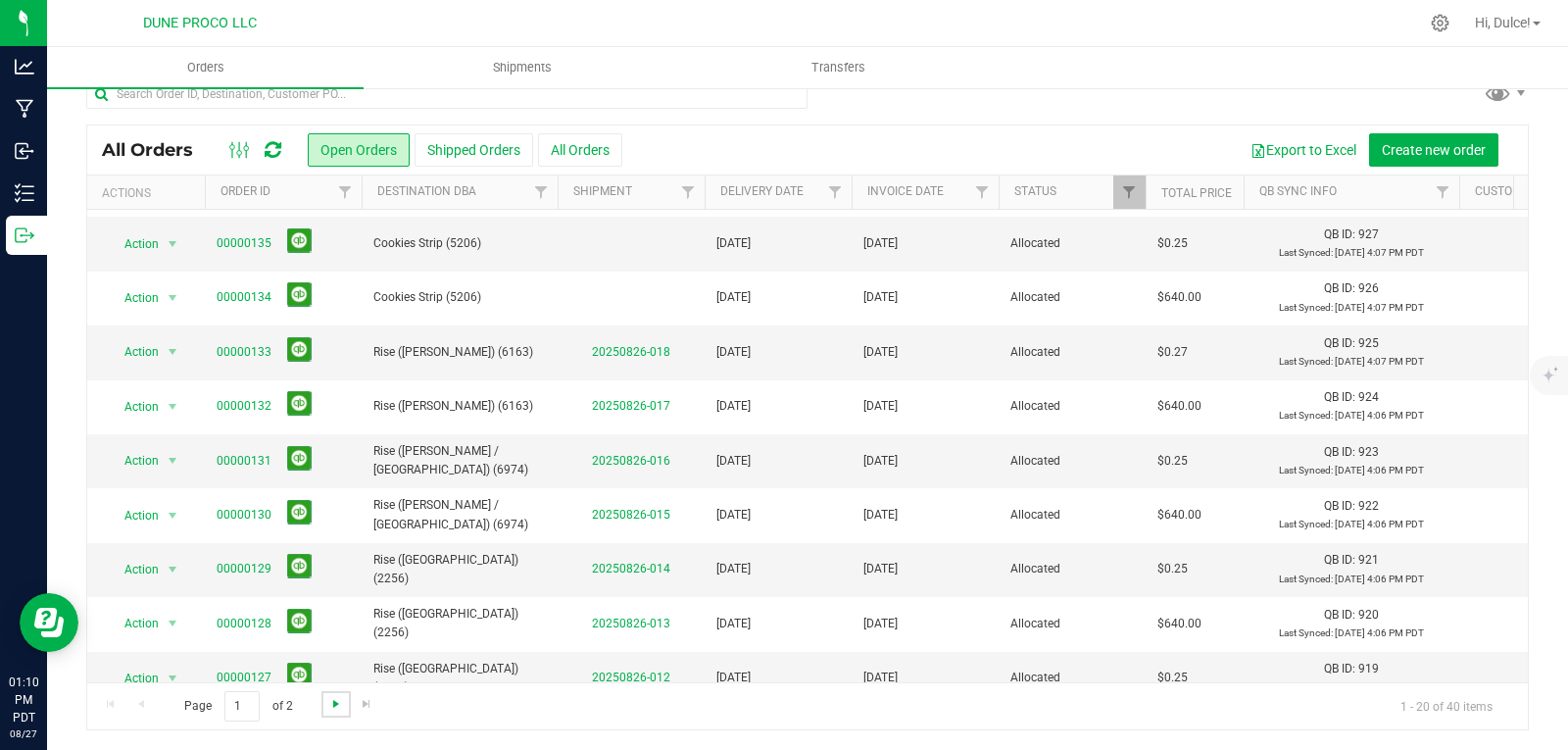
click at [336, 706] on span "Go to the next page" at bounding box center [336, 704] width 16 height 16
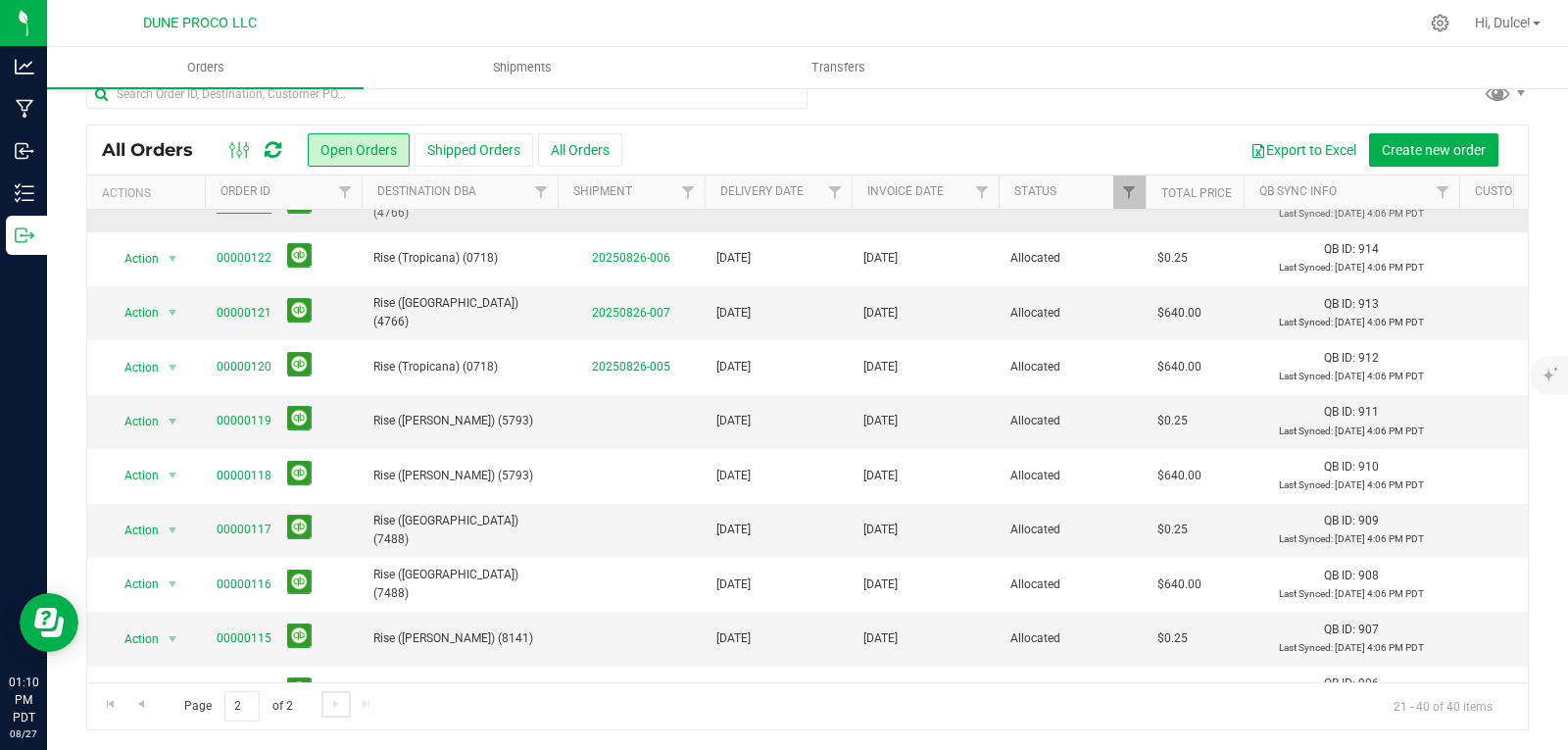
scroll to position [196, 0]
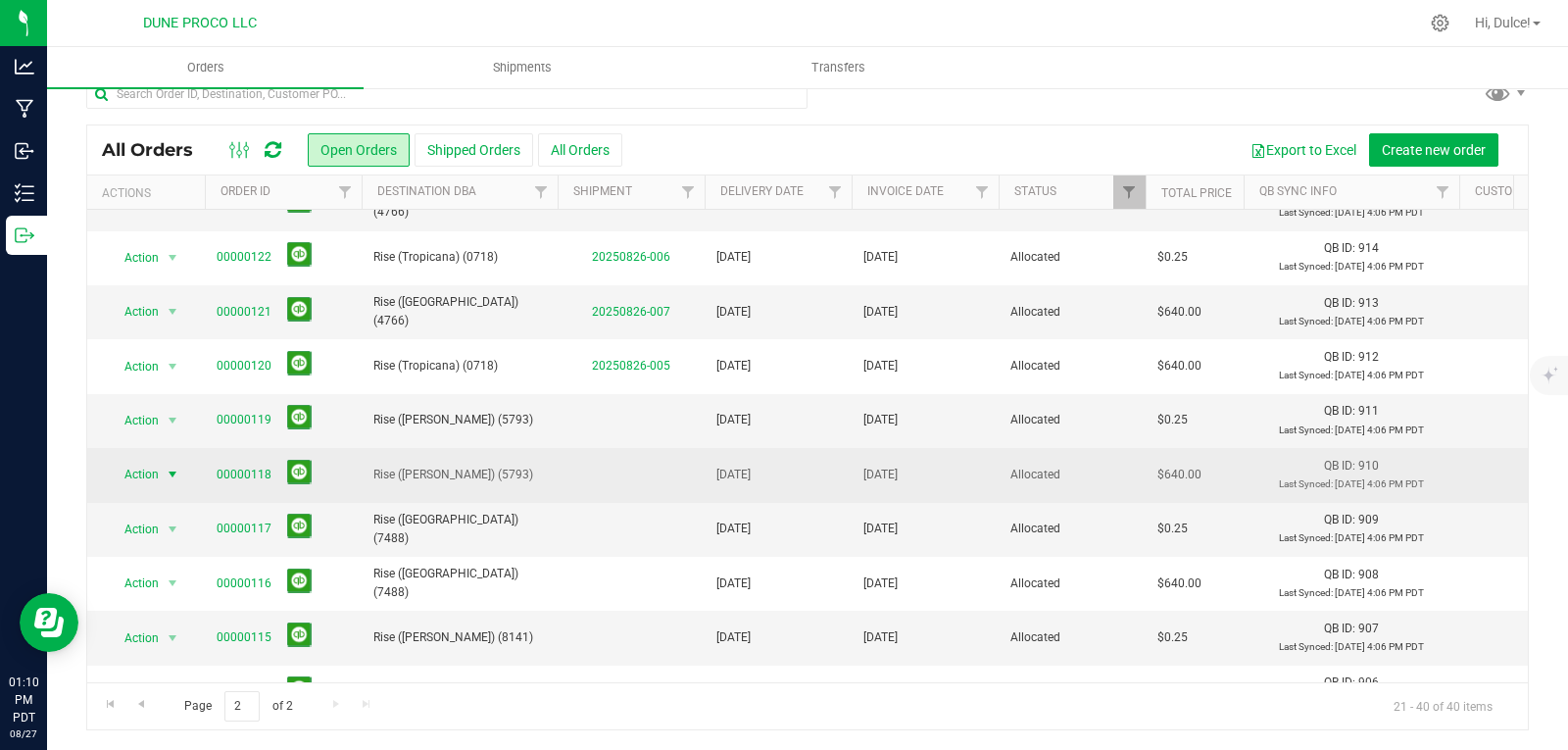
click at [164, 476] on span "select" at bounding box center [172, 474] width 16 height 16
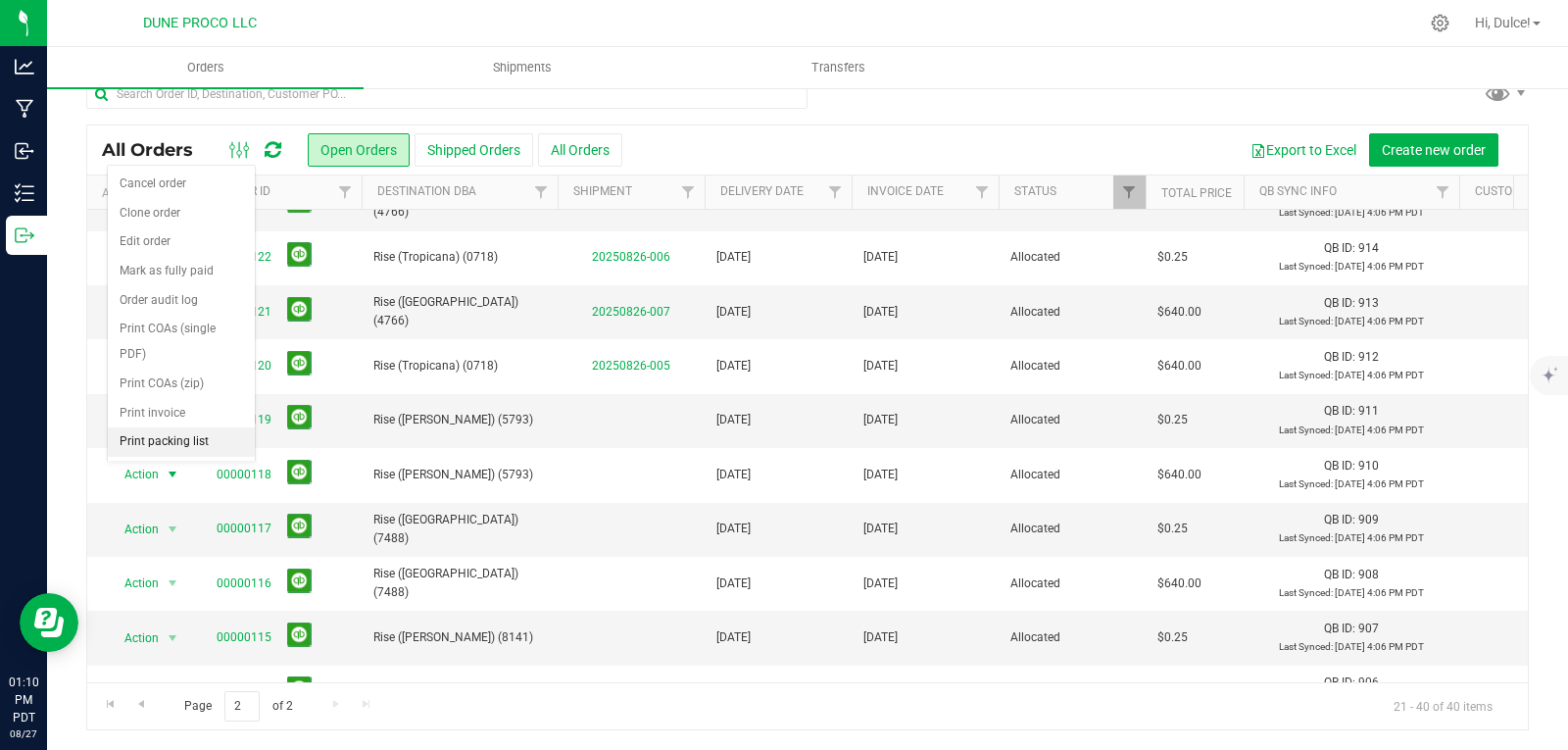
click at [185, 452] on li "Print packing list" at bounding box center [181, 442] width 147 height 30
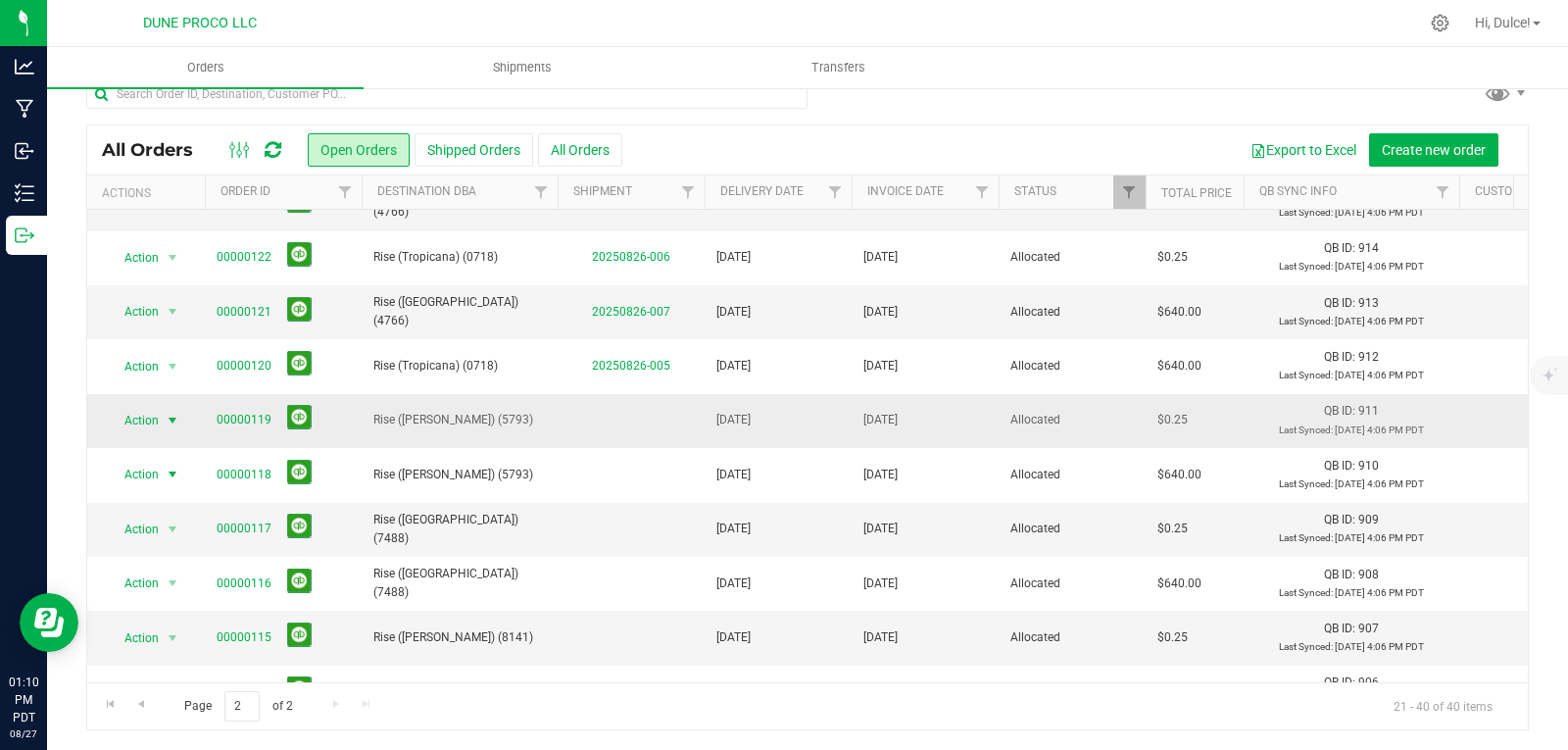
click at [176, 428] on span "select" at bounding box center [172, 420] width 16 height 16
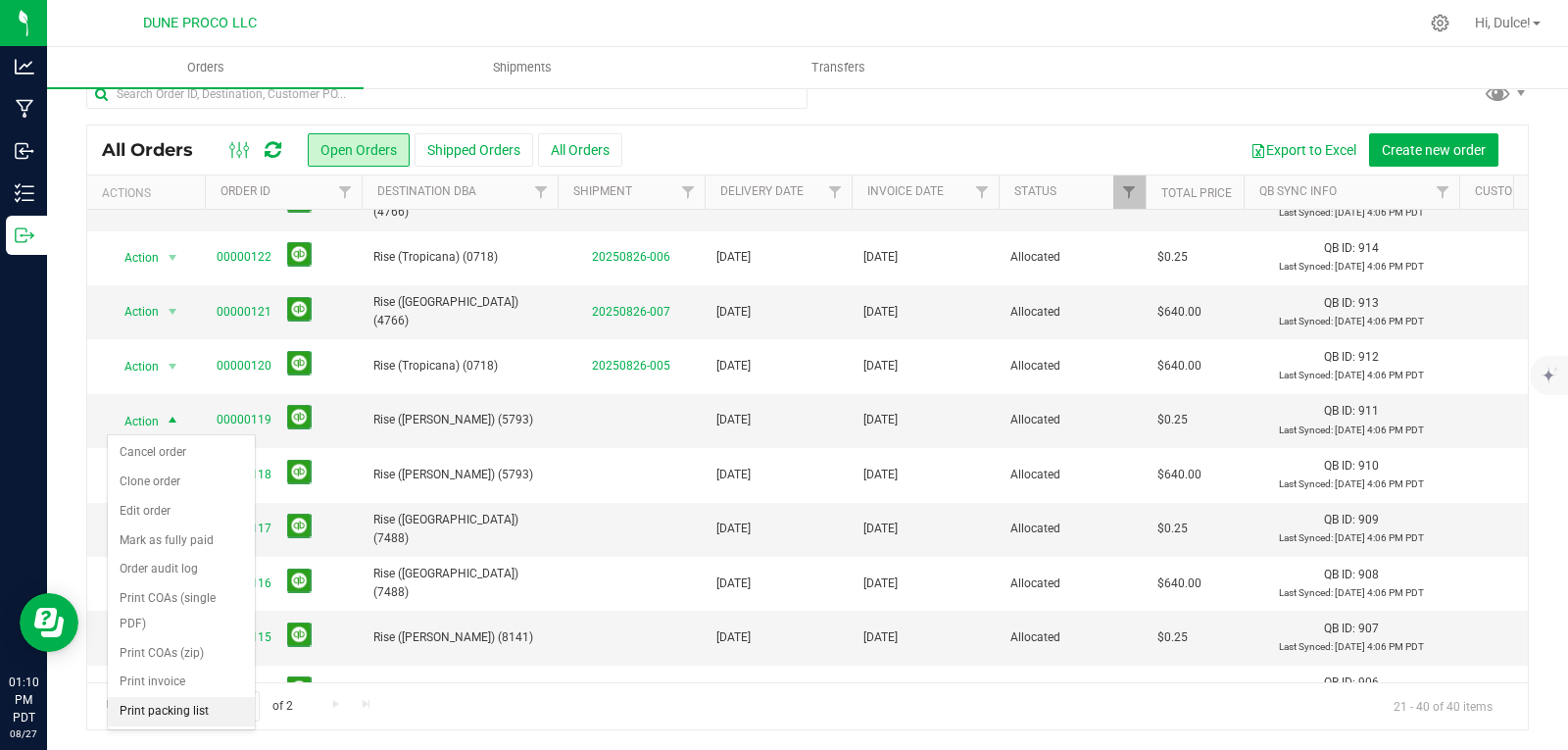
click at [197, 712] on li "Print packing list" at bounding box center [181, 712] width 147 height 30
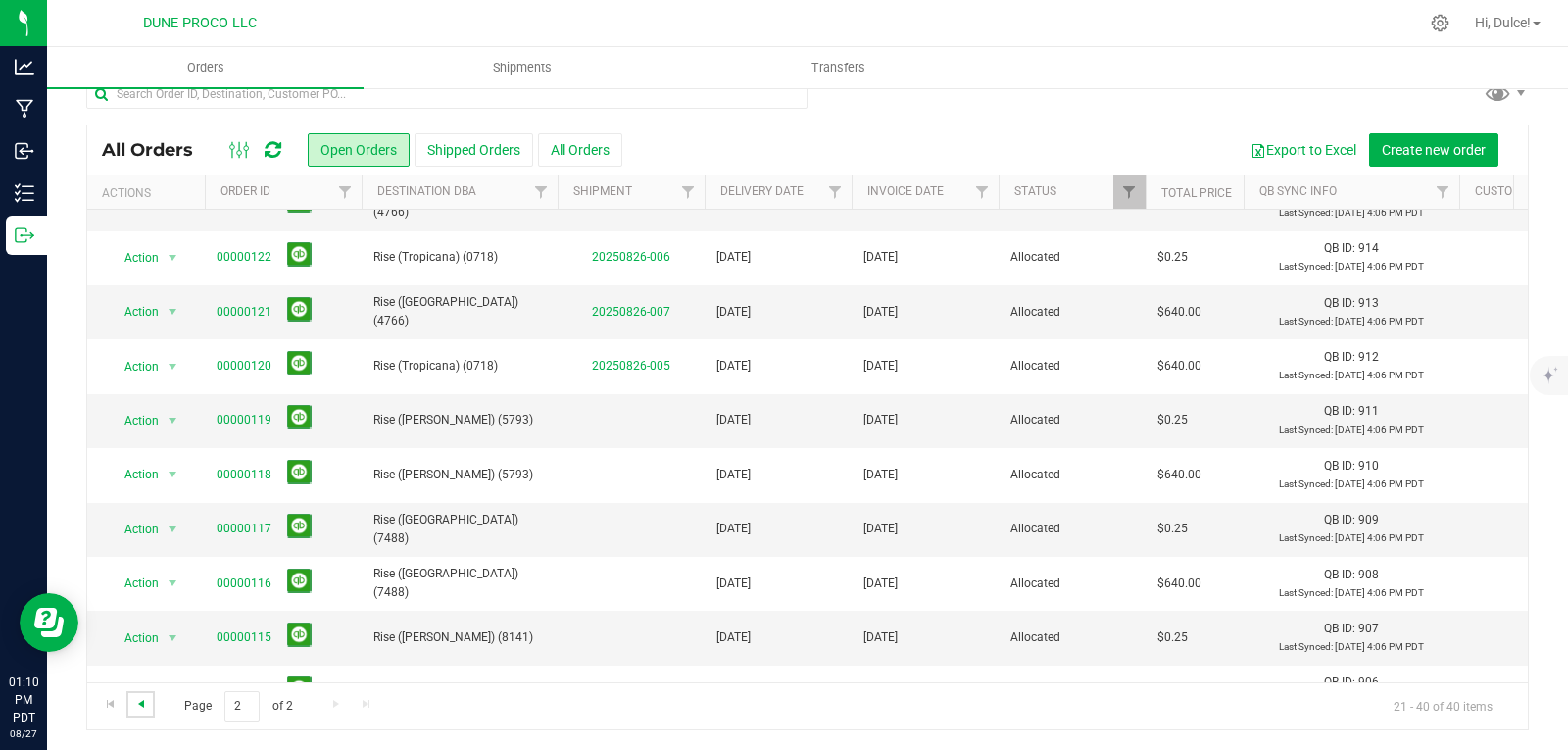
click at [147, 710] on span "Go to the previous page" at bounding box center [141, 704] width 16 height 16
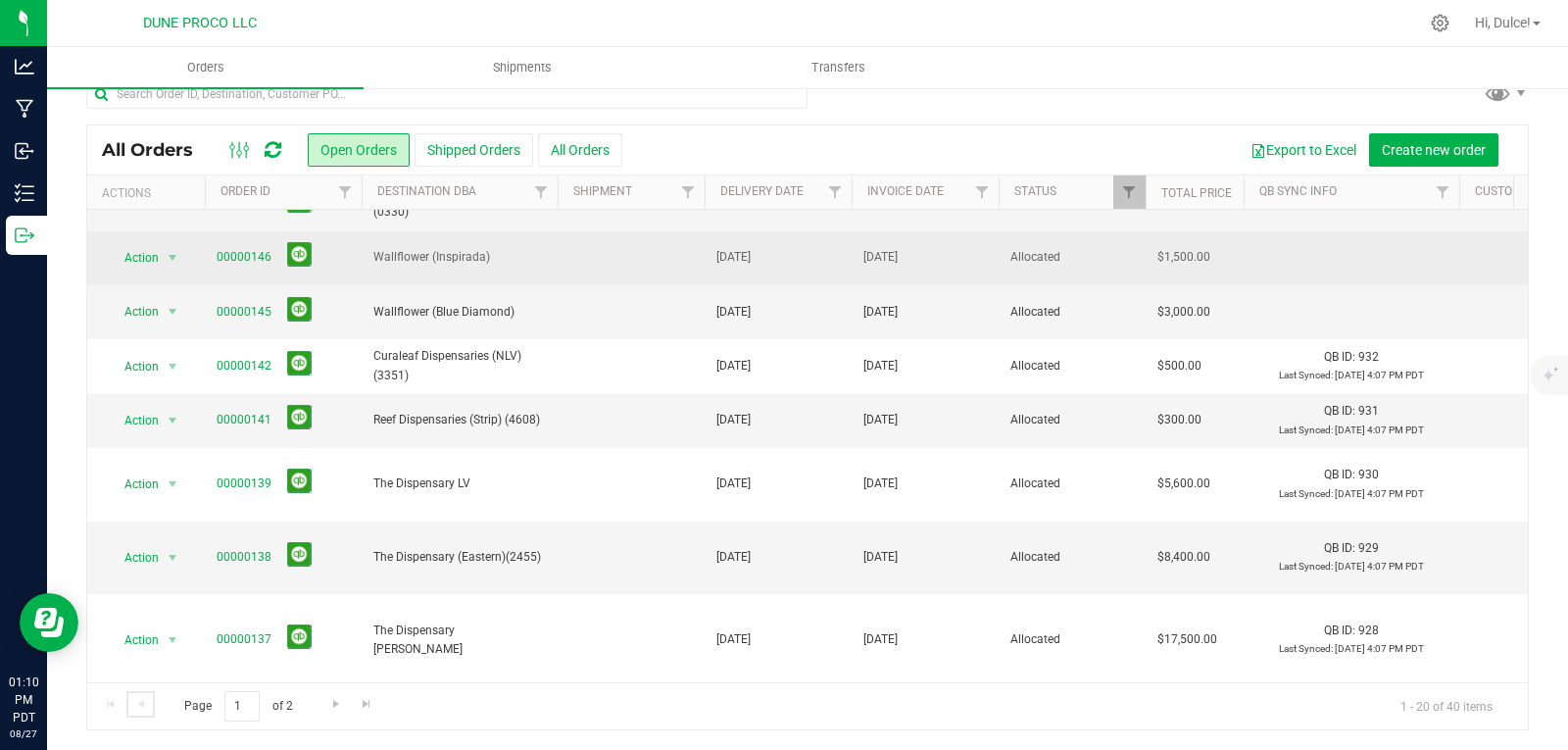
scroll to position [0, 0]
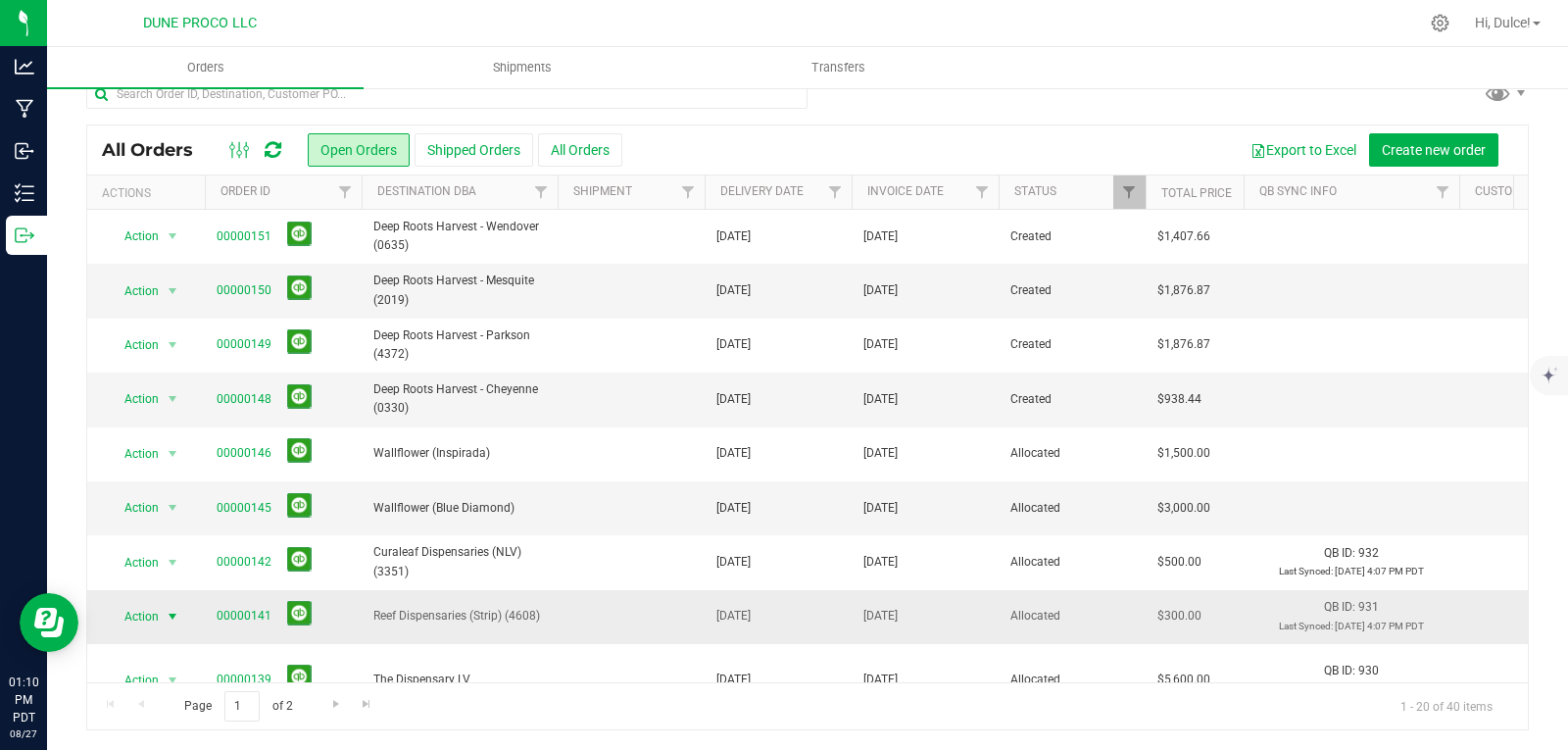
click at [165, 611] on span "select" at bounding box center [172, 617] width 16 height 16
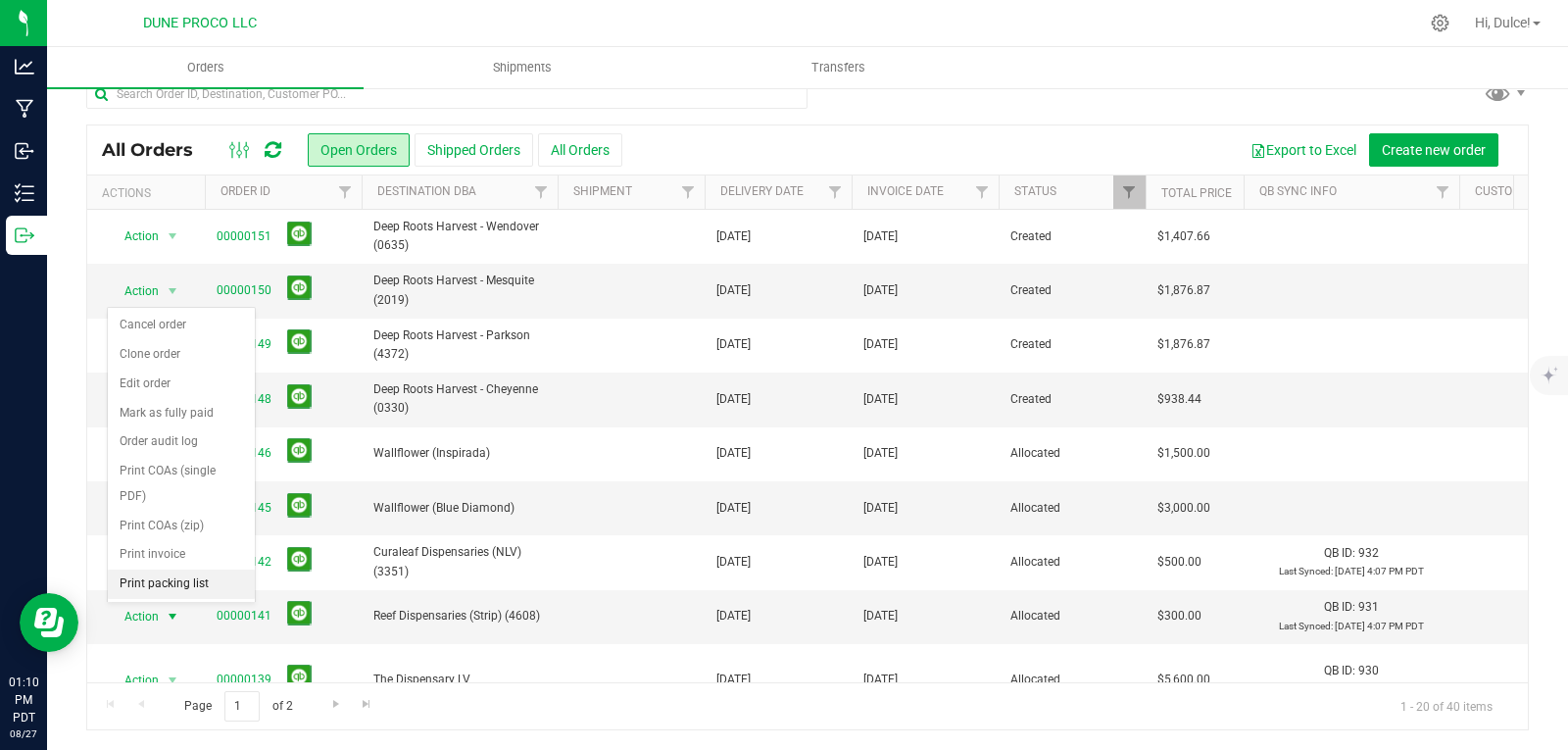
click at [181, 575] on li "Print packing list" at bounding box center [181, 585] width 147 height 30
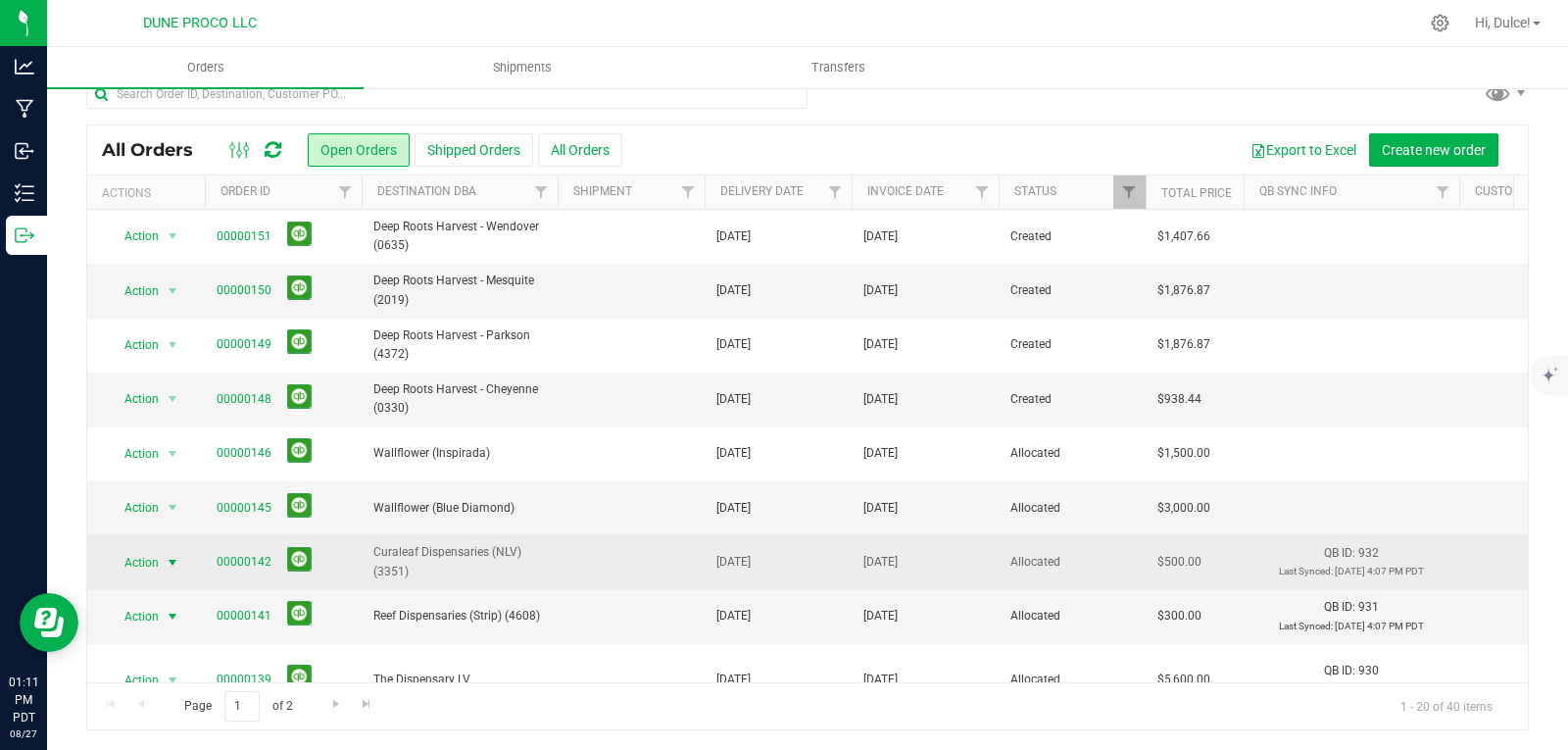
click at [174, 561] on span "select" at bounding box center [172, 563] width 16 height 16
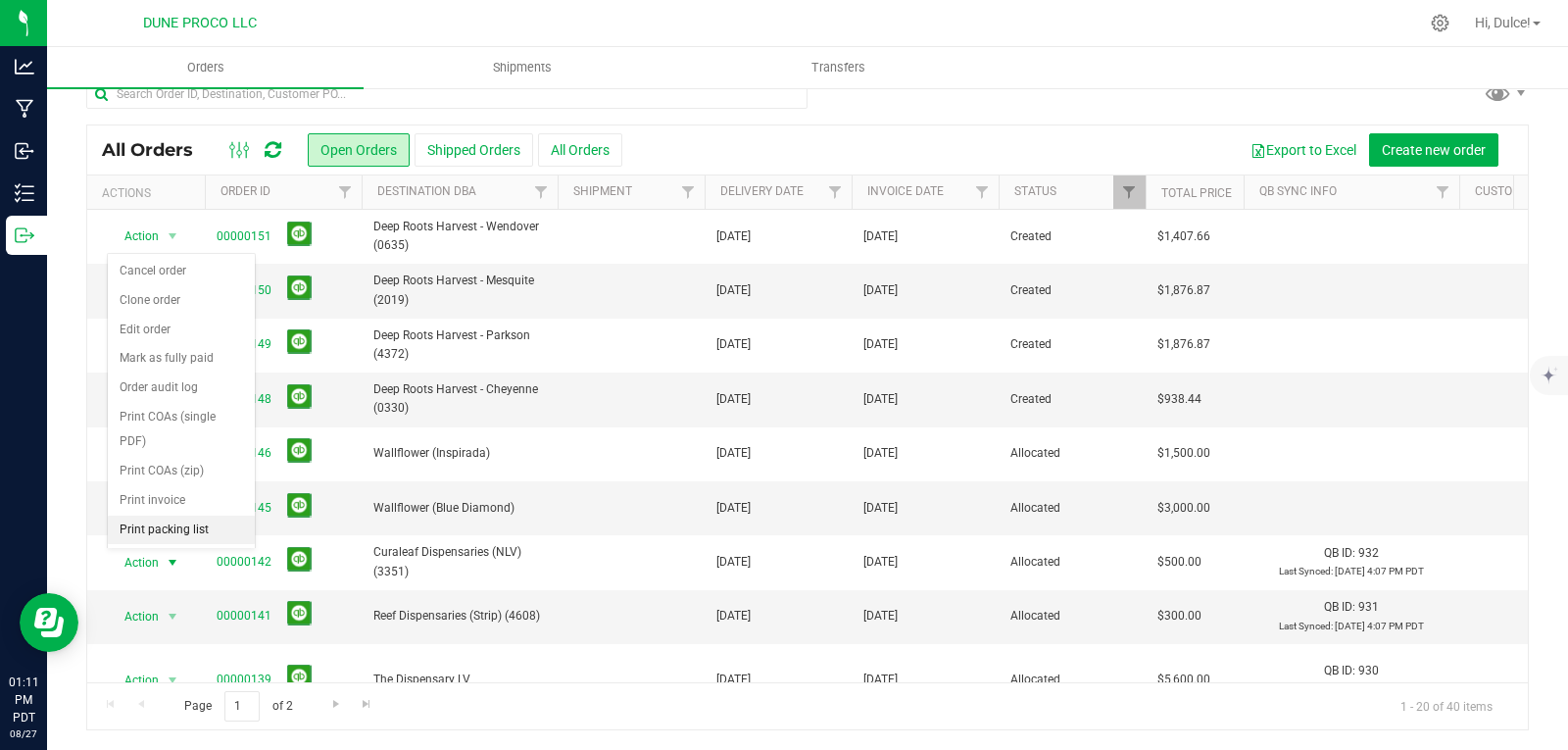
click at [196, 520] on li "Print packing list" at bounding box center [181, 531] width 147 height 30
